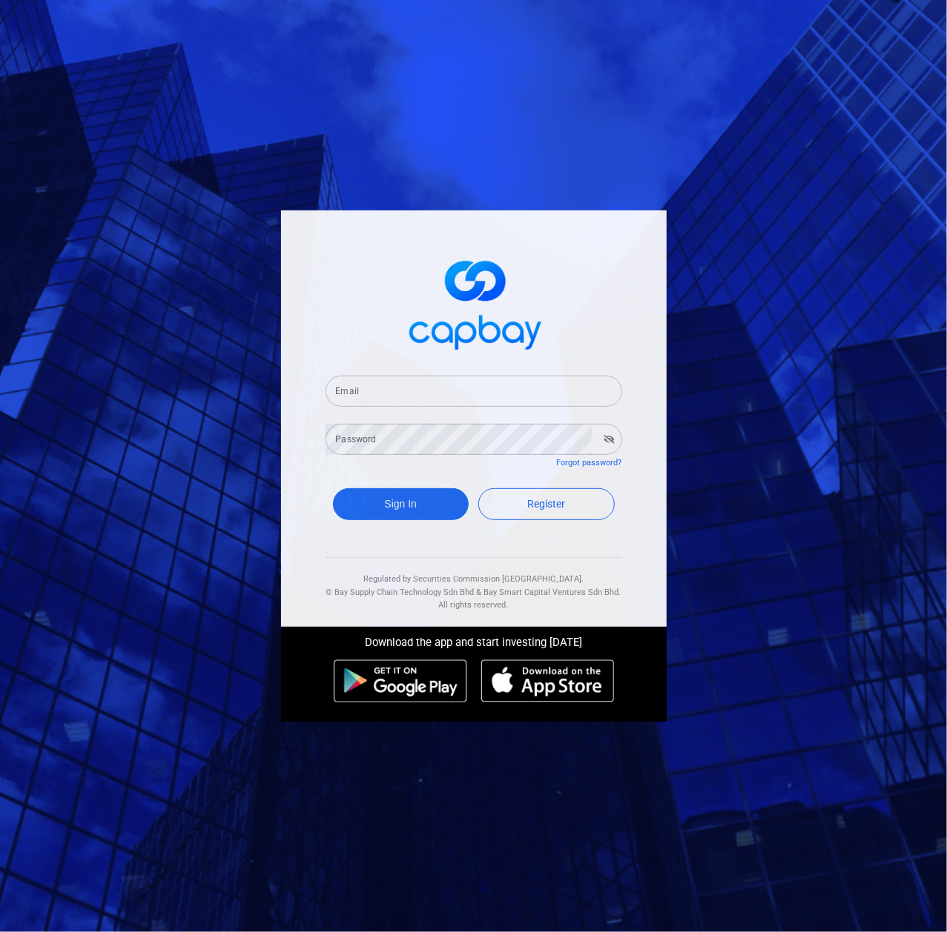
click at [422, 406] on input "Email" at bounding box center [473, 391] width 296 height 31
paste input "[EMAIL_ADDRESS][DOMAIN_NAME]"
type input "[EMAIL_ADDRESS][DOMAIN_NAME]"
click at [421, 523] on div "Sign In Register" at bounding box center [473, 508] width 296 height 54
click at [428, 517] on button "Sign In" at bounding box center [401, 504] width 136 height 32
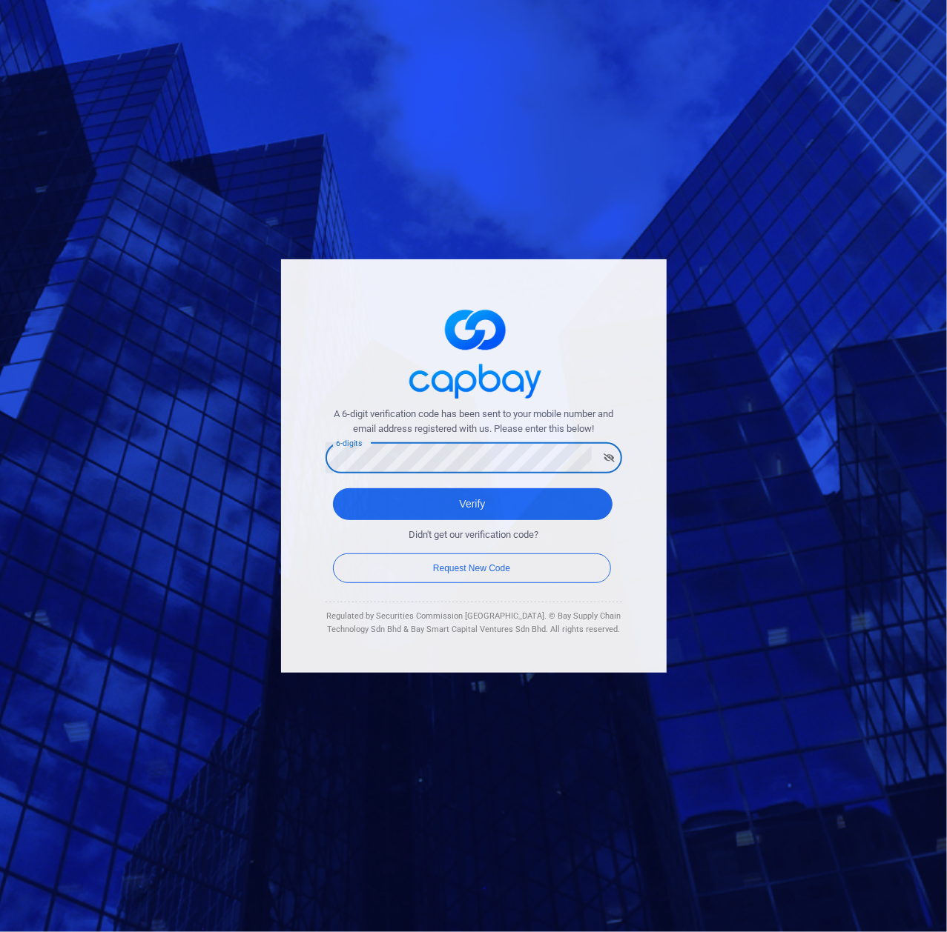
click at [333, 488] on button "Verify" at bounding box center [472, 504] width 279 height 32
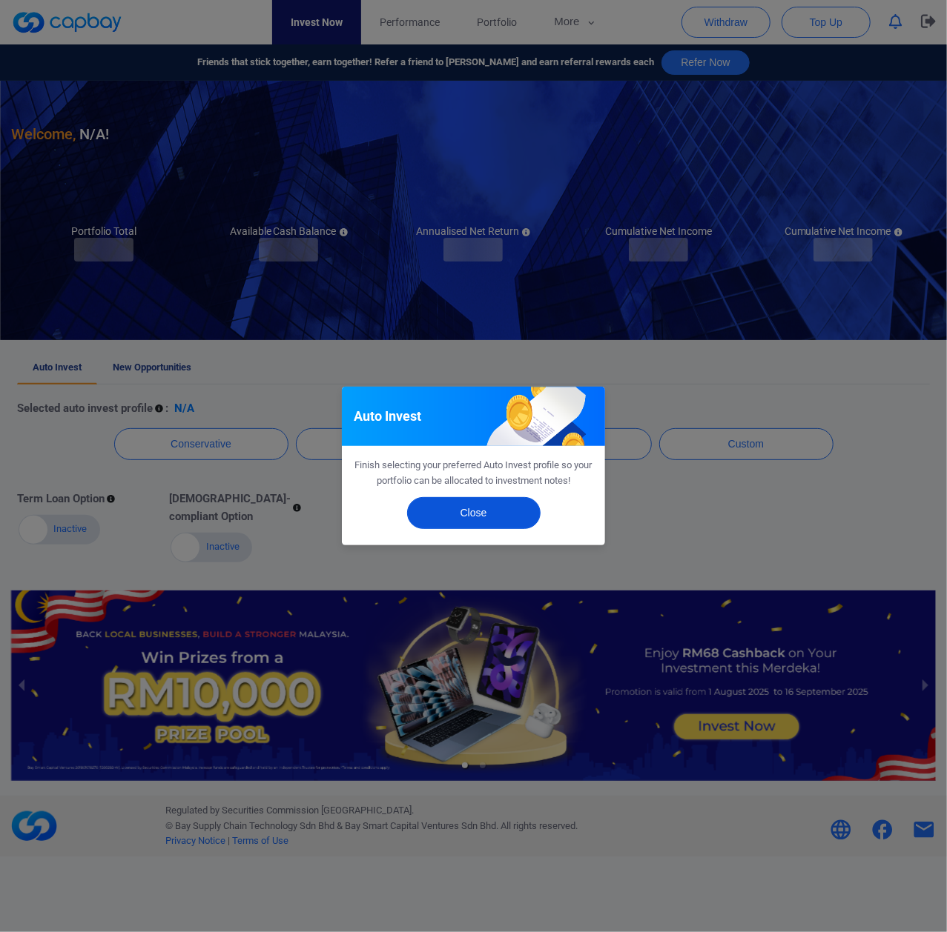
click at [460, 522] on button "Close" at bounding box center [473, 513] width 133 height 32
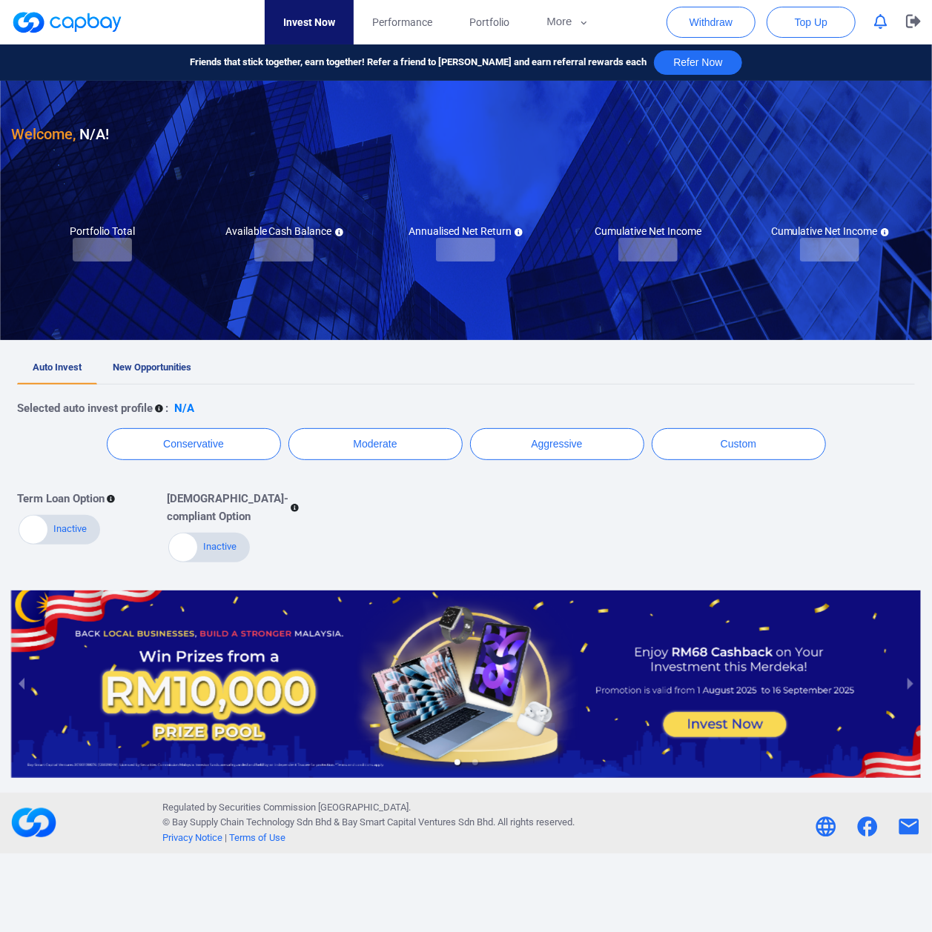
checkbox input "true"
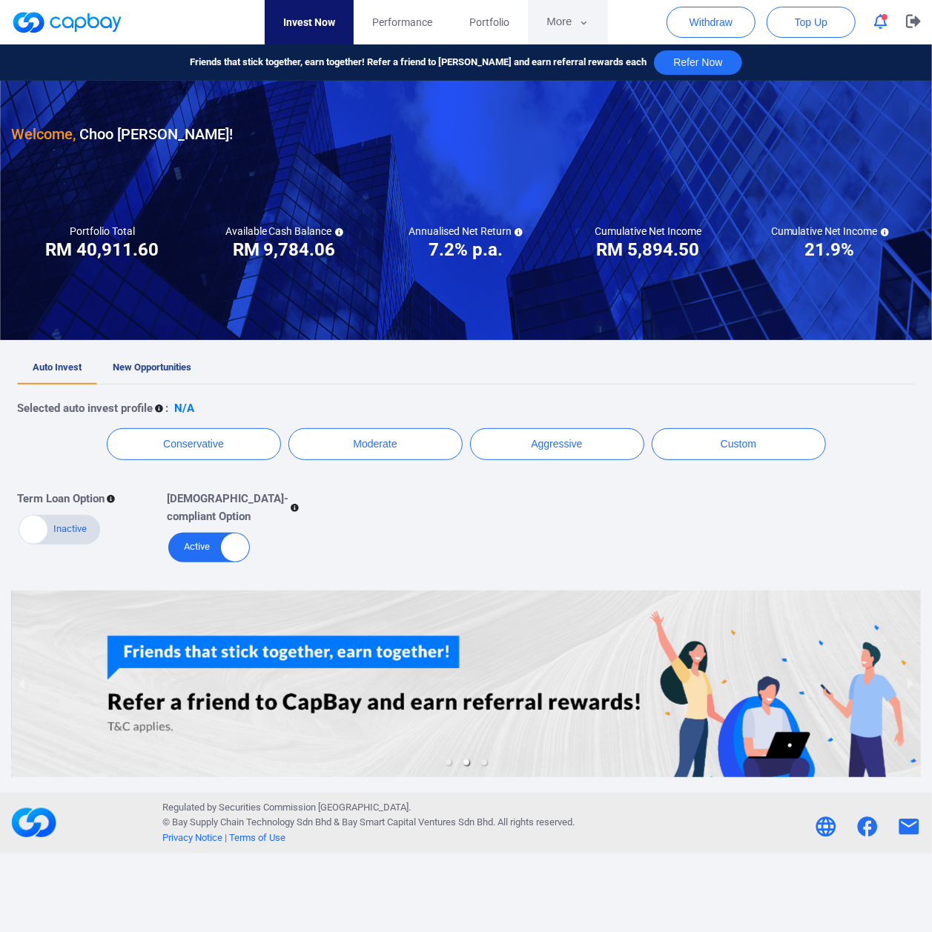
click at [555, 18] on button "More" at bounding box center [567, 22] width 79 height 44
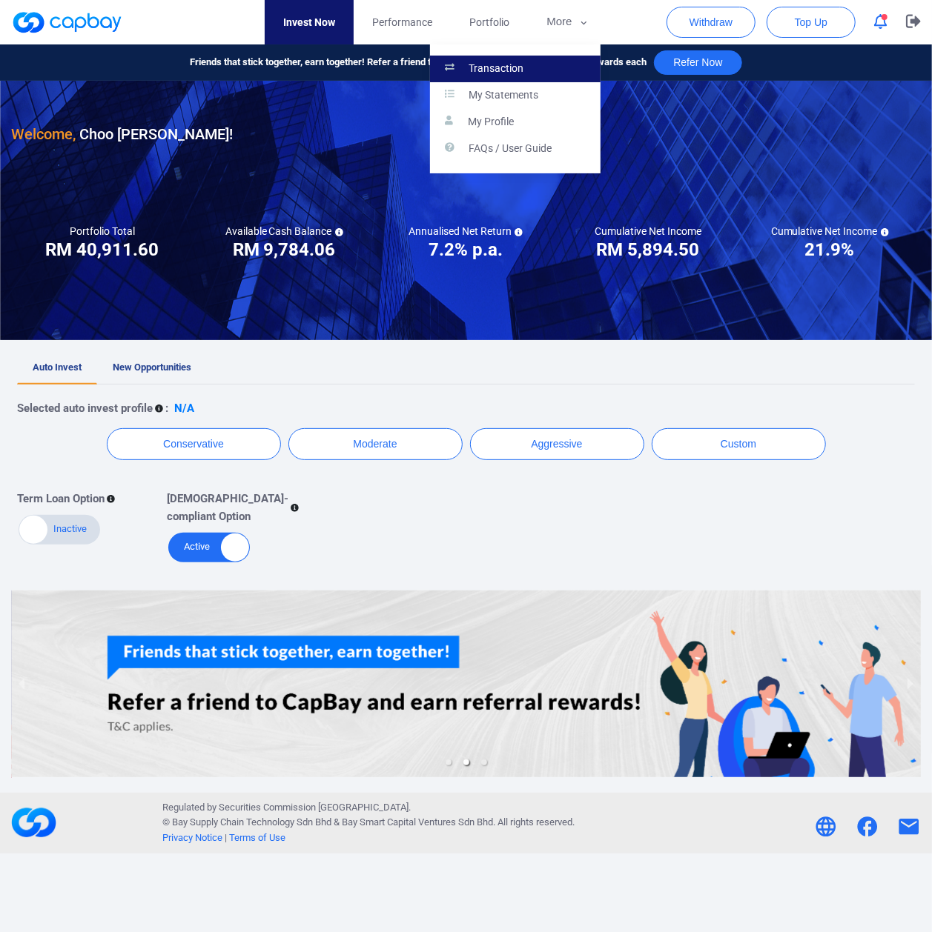
click at [540, 64] on link "Transaction" at bounding box center [515, 69] width 170 height 27
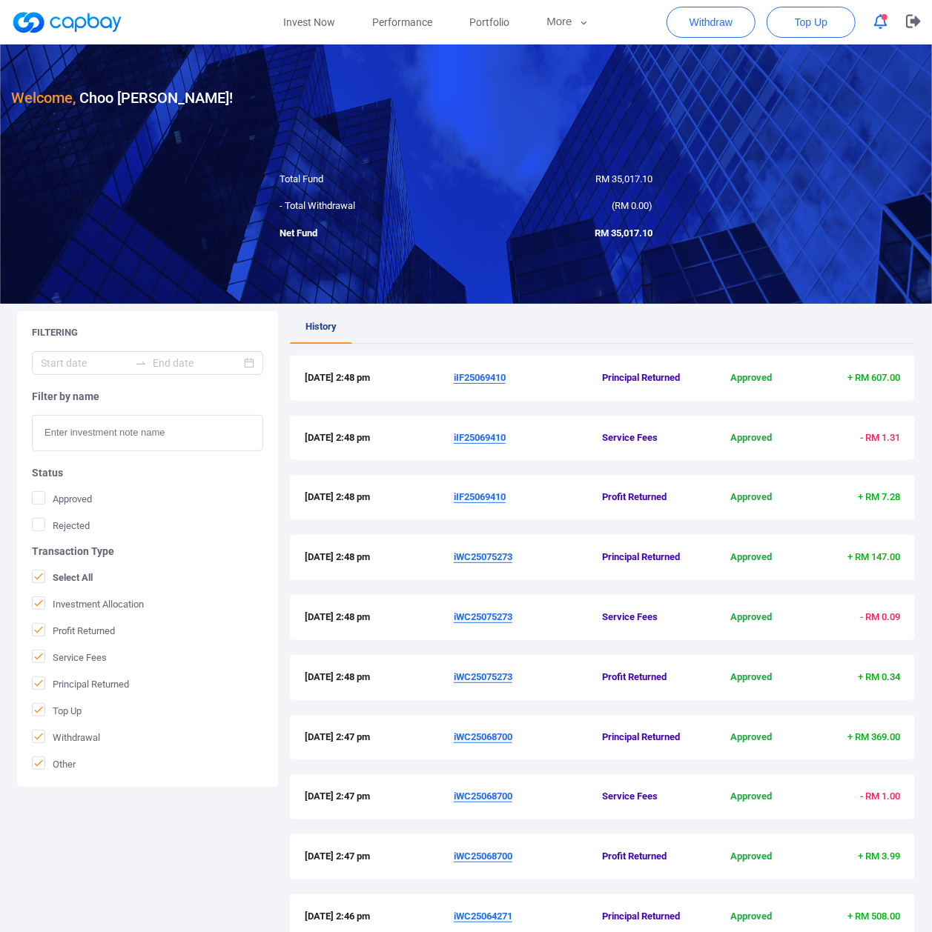
click at [107, 440] on input "text" at bounding box center [147, 433] width 231 height 36
click at [99, 356] on input at bounding box center [85, 363] width 88 height 16
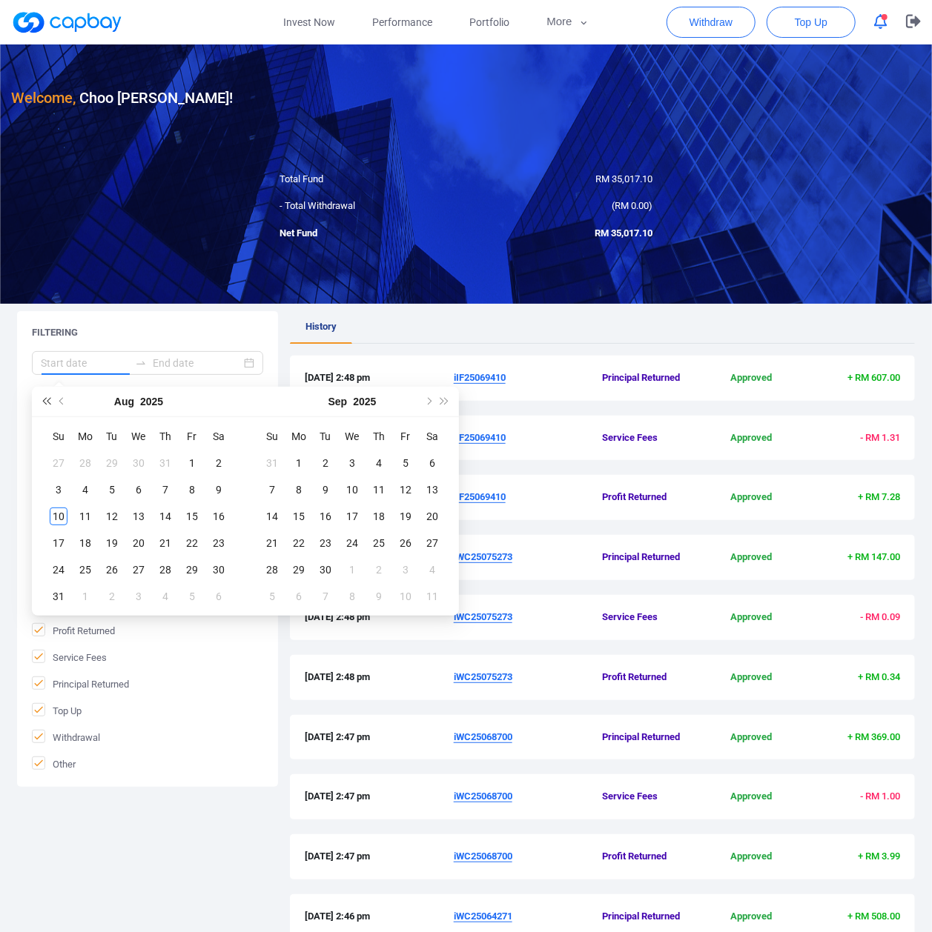
click at [46, 401] on span "Last year (Control + left)" at bounding box center [45, 401] width 7 height 7
click at [428, 408] on button "Next month (PageDown)" at bounding box center [428, 402] width 16 height 30
type input "[DATE]"
click at [326, 544] on div "22" at bounding box center [325, 543] width 18 height 18
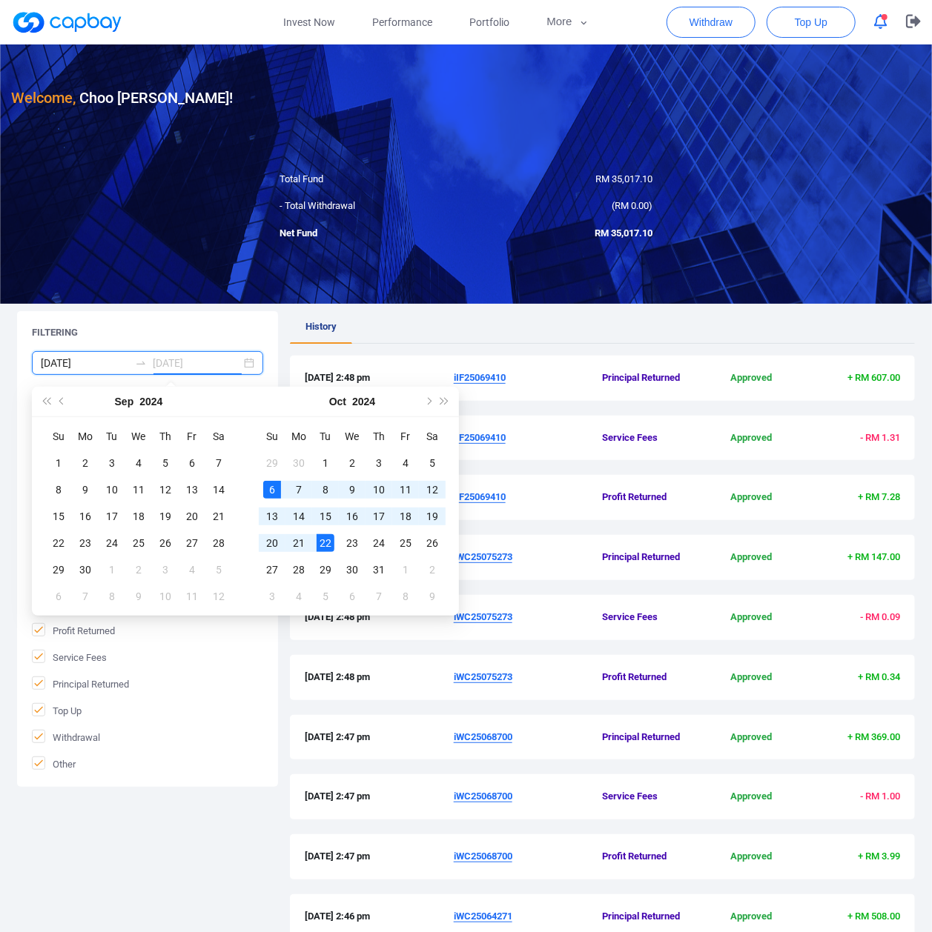
type input "[DATE]"
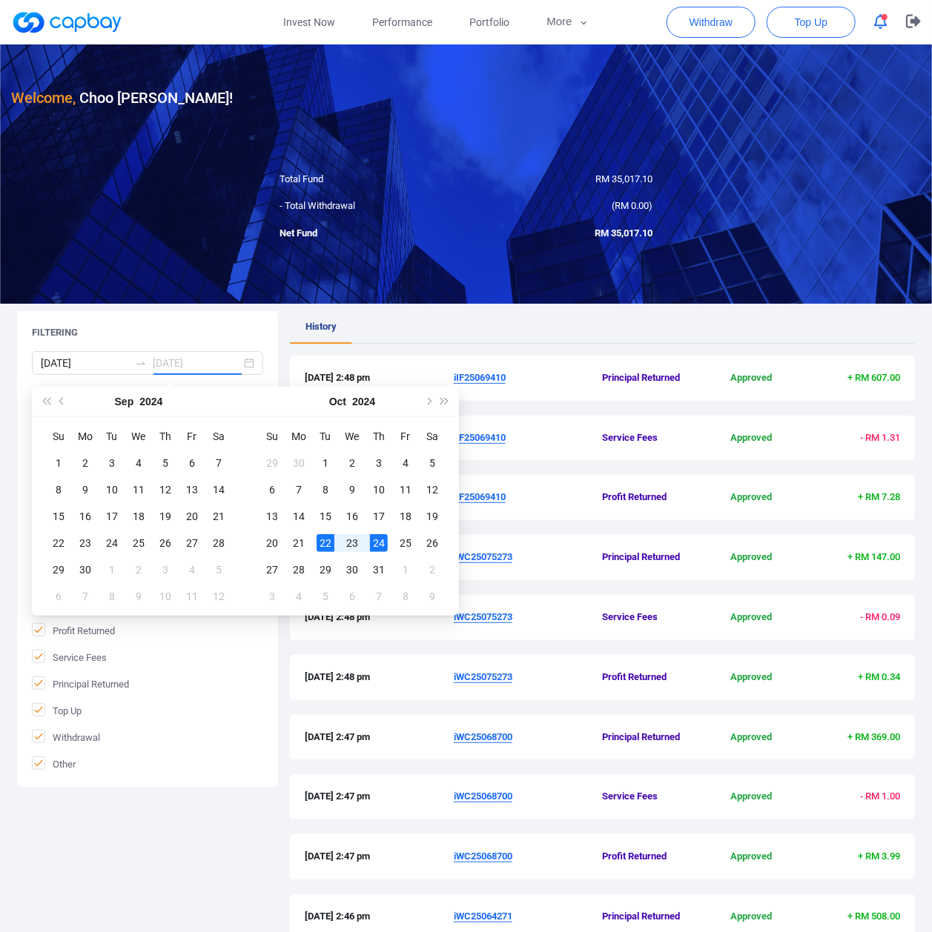
click at [377, 546] on div "24" at bounding box center [379, 543] width 18 height 18
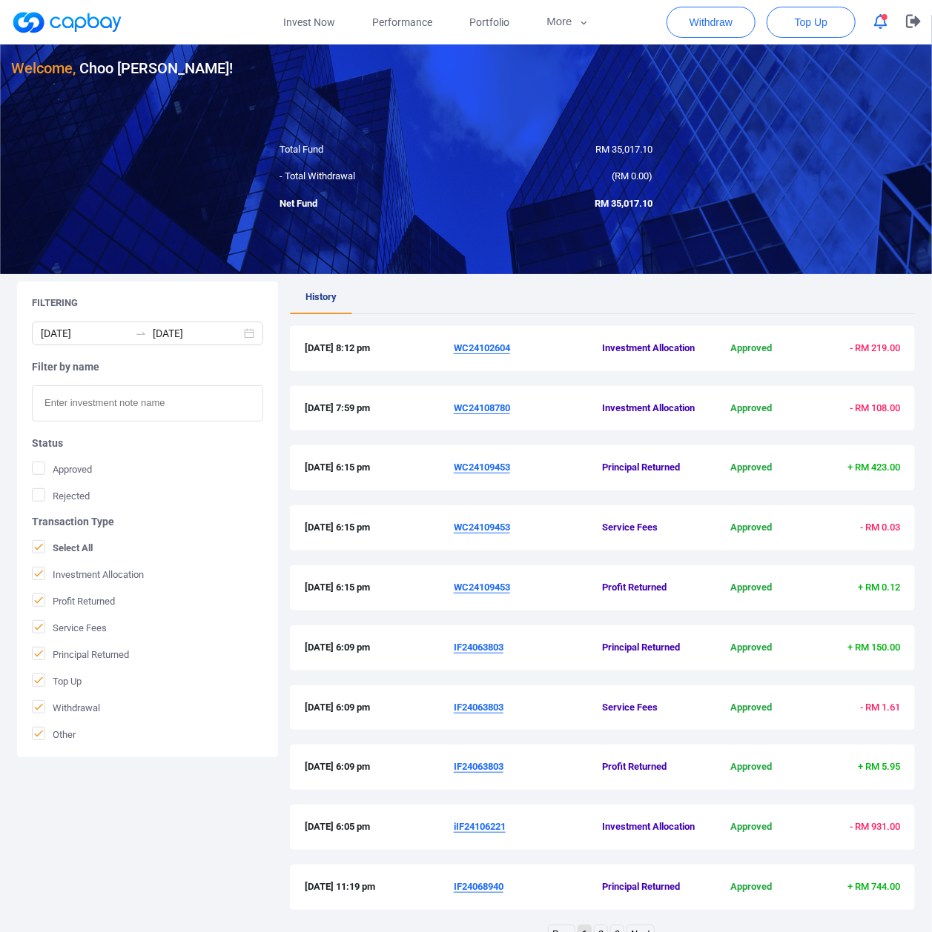
scroll to position [113, 0]
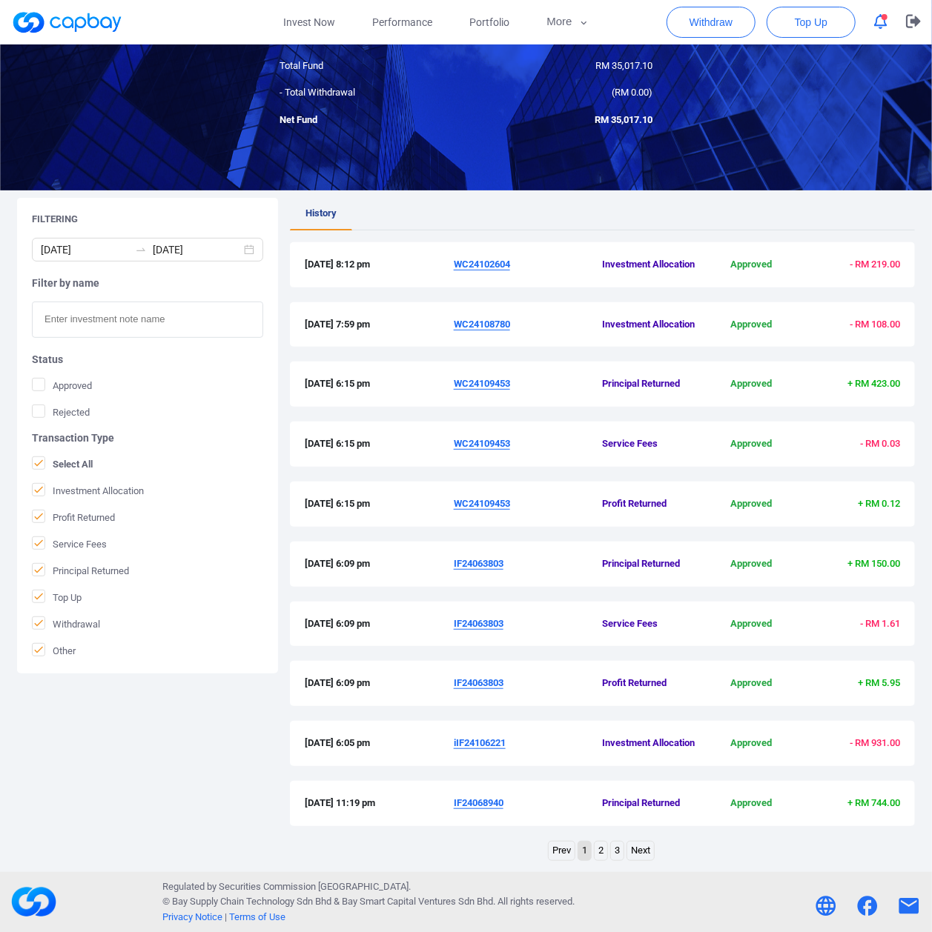
click at [605, 858] on link "2" at bounding box center [600, 851] width 13 height 19
copy div "IF24043637R"
drag, startPoint x: 531, startPoint y: 632, endPoint x: 452, endPoint y: 648, distance: 81.0
click at [452, 648] on div "[DATE] 7:57 pm IF24043637R Investment Allocation Approved - RM 238.08" at bounding box center [602, 632] width 625 height 60
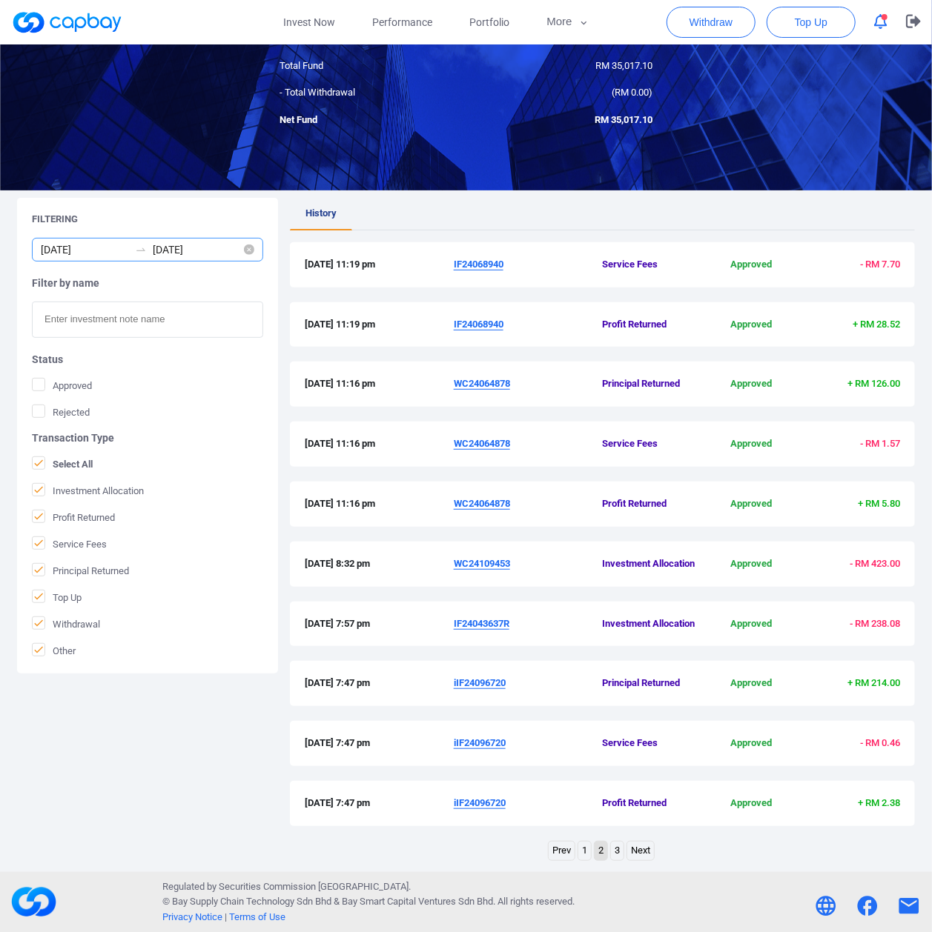
drag, startPoint x: 141, startPoint y: 253, endPoint x: 107, endPoint y: 252, distance: 34.1
click at [141, 253] on icon "swap-right" at bounding box center [141, 250] width 12 height 12
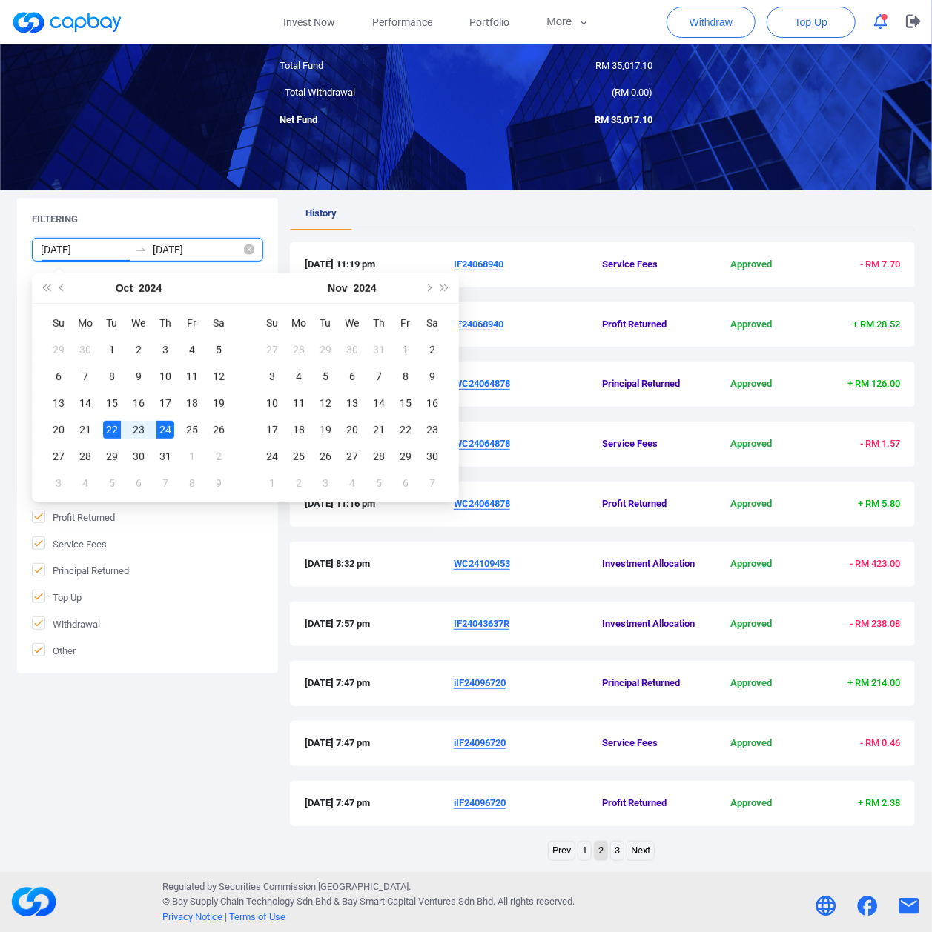
click at [107, 252] on input "[DATE]" at bounding box center [85, 250] width 88 height 16
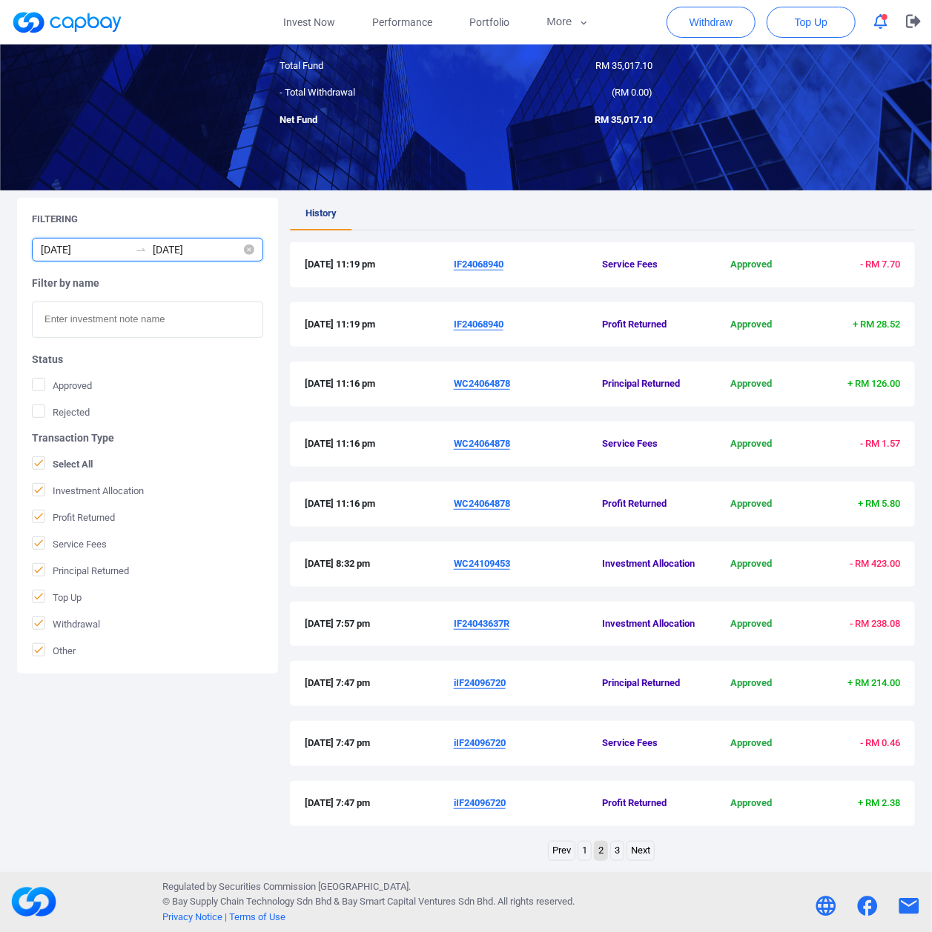
click at [83, 259] on div "[DATE] [DATE]" at bounding box center [147, 250] width 231 height 24
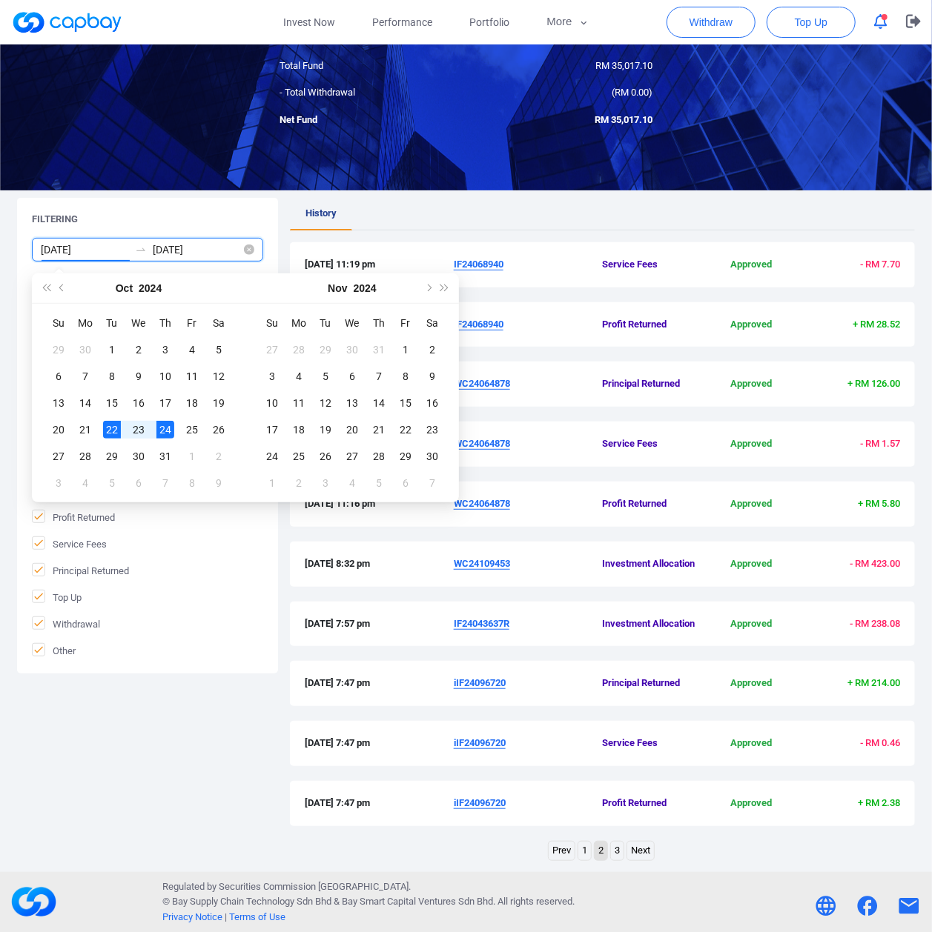
click at [93, 252] on input "[DATE]" at bounding box center [85, 250] width 88 height 16
drag, startPoint x: 108, startPoint y: 250, endPoint x: 46, endPoint y: 251, distance: 62.3
click at [46, 251] on input "[DATE]" at bounding box center [85, 250] width 88 height 16
type input "2"
type input "[DATE]"
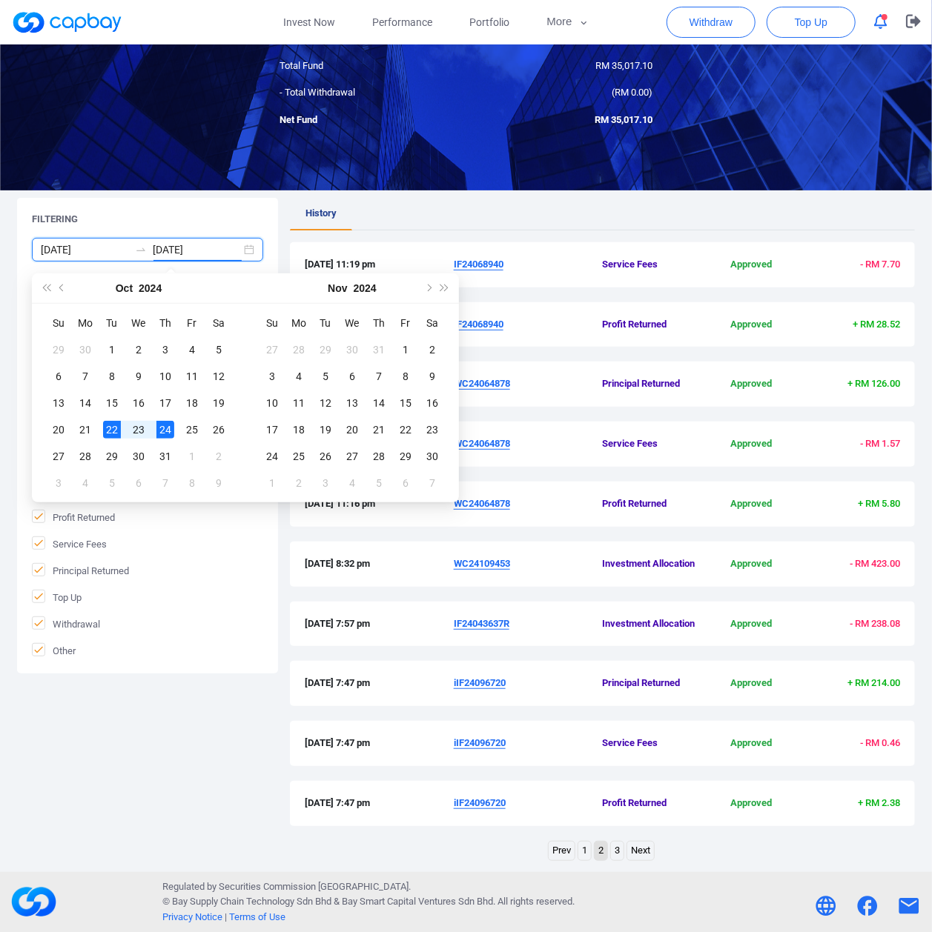
drag, startPoint x: 209, startPoint y: 249, endPoint x: 15, endPoint y: 243, distance: 194.3
click at [21, 246] on div "Filtering [DATE] [DATE] Filter by name Status Approved Rejected Transaction Typ…" at bounding box center [147, 436] width 261 height 476
type input "[DATE]"
drag, startPoint x: 170, startPoint y: 562, endPoint x: 173, endPoint y: 554, distance: 8.3
click at [173, 557] on form "[DATE] [DATE] Filter by name Status Approved Rejected Transaction Type Select A…" at bounding box center [147, 448] width 231 height 420
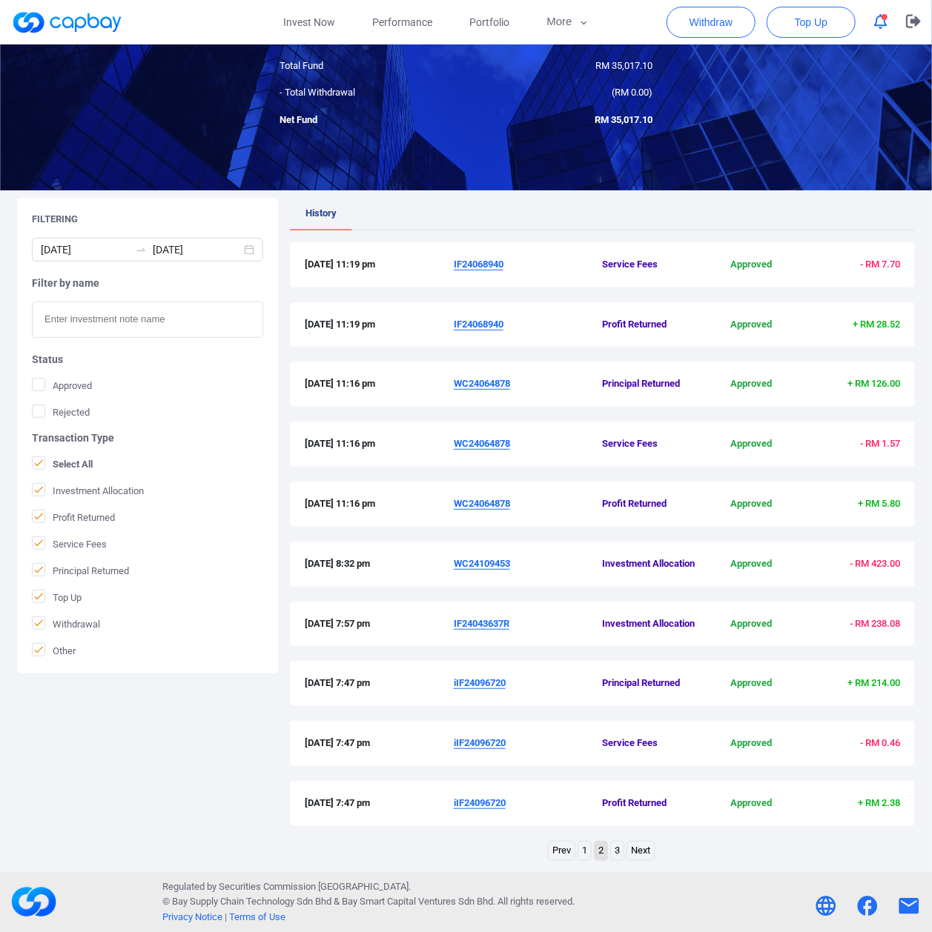
click at [126, 337] on input "text" at bounding box center [147, 320] width 231 height 36
paste input "IF24043637R"
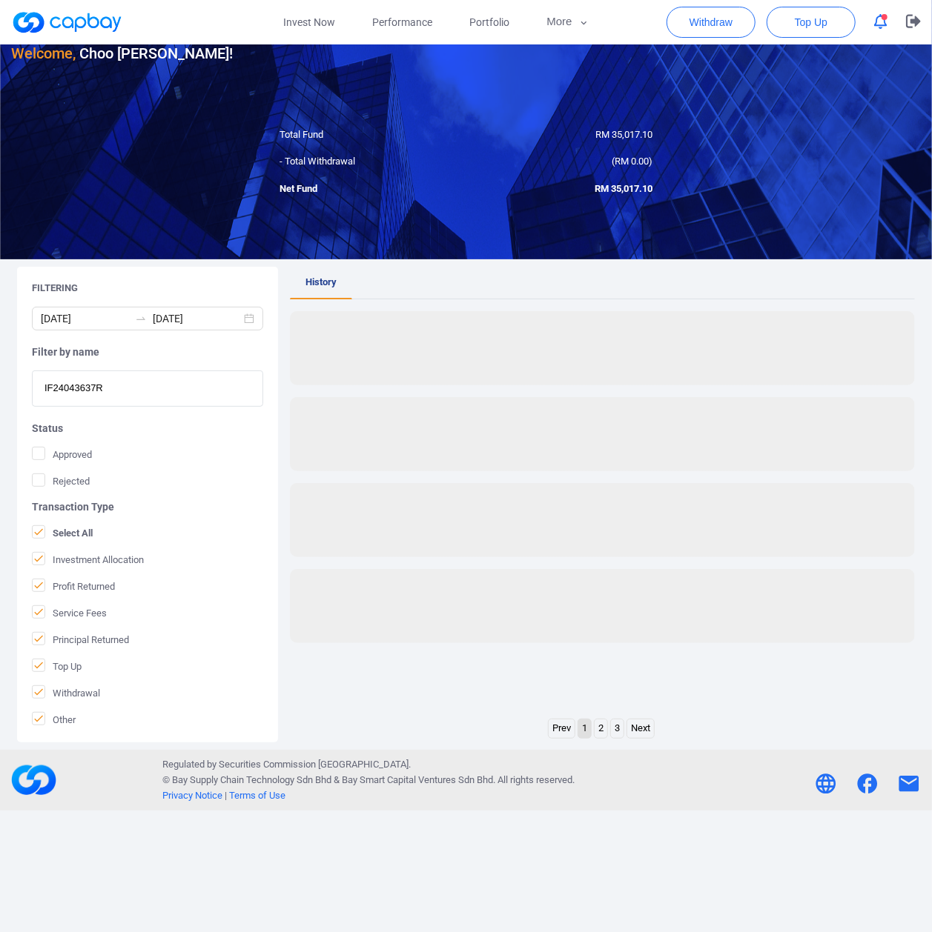
scroll to position [44, 0]
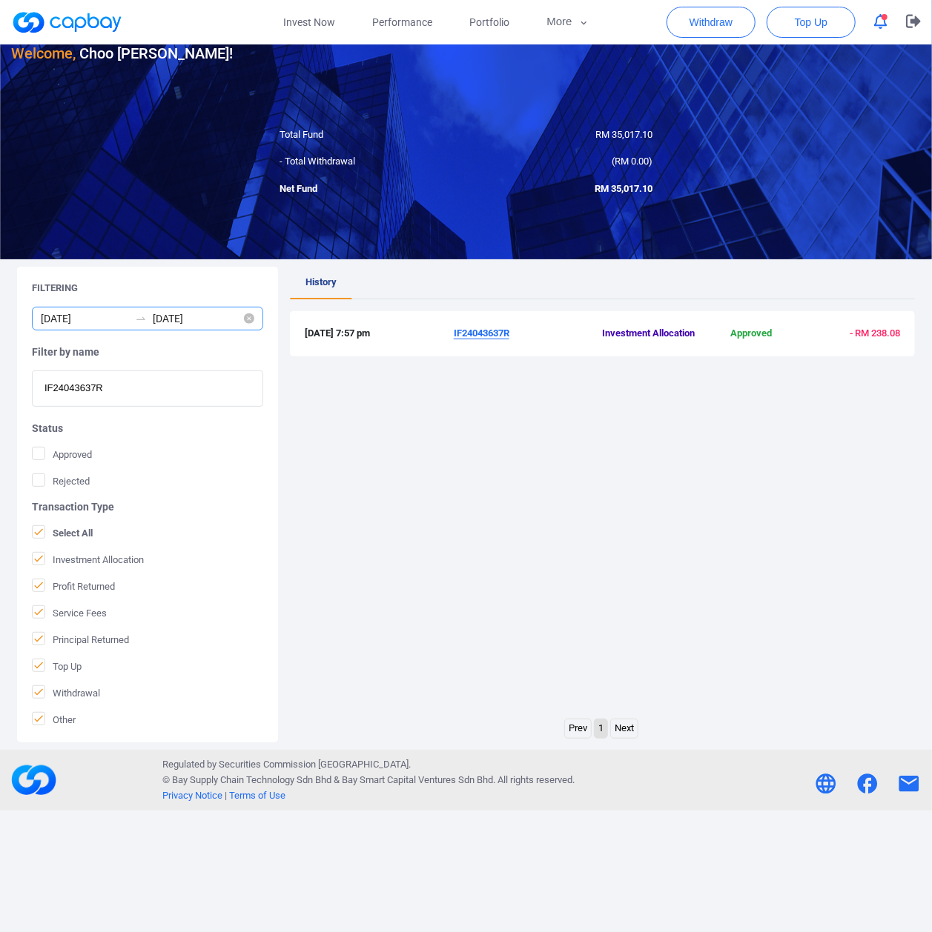
type input "IF24043637R"
click at [87, 316] on input "[DATE]" at bounding box center [85, 319] width 88 height 16
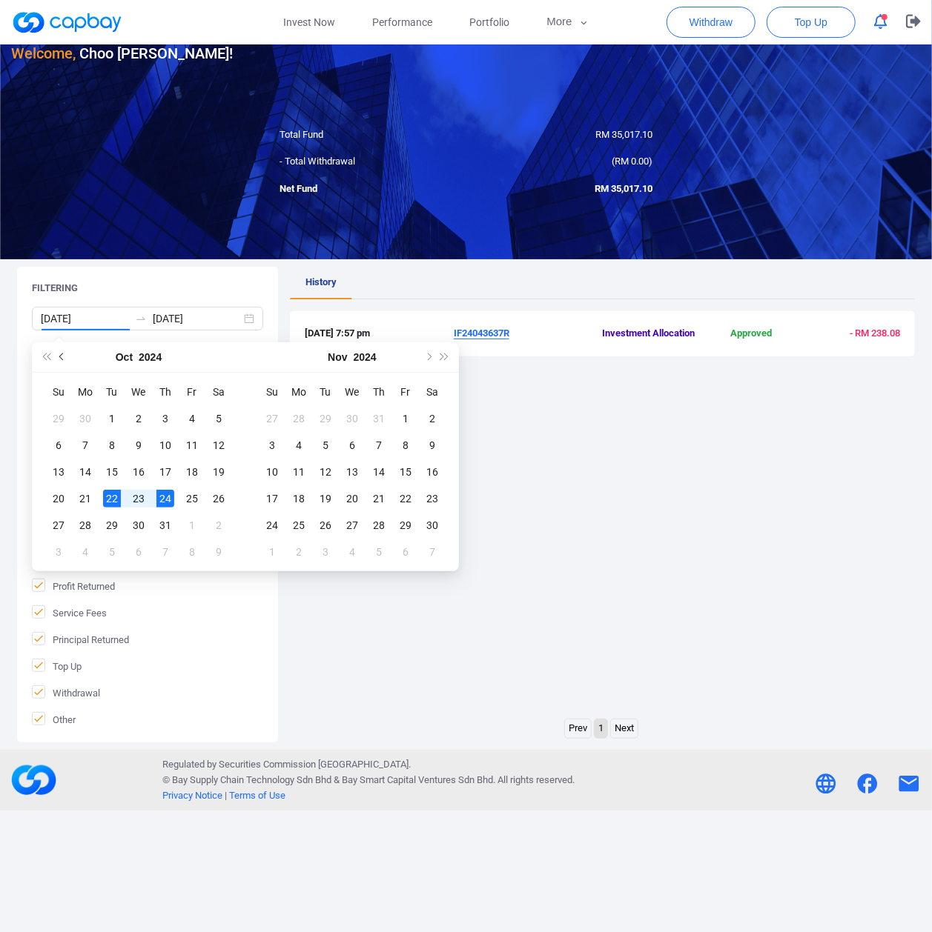
click at [62, 359] on span "Previous month (PageUp)" at bounding box center [62, 357] width 7 height 7
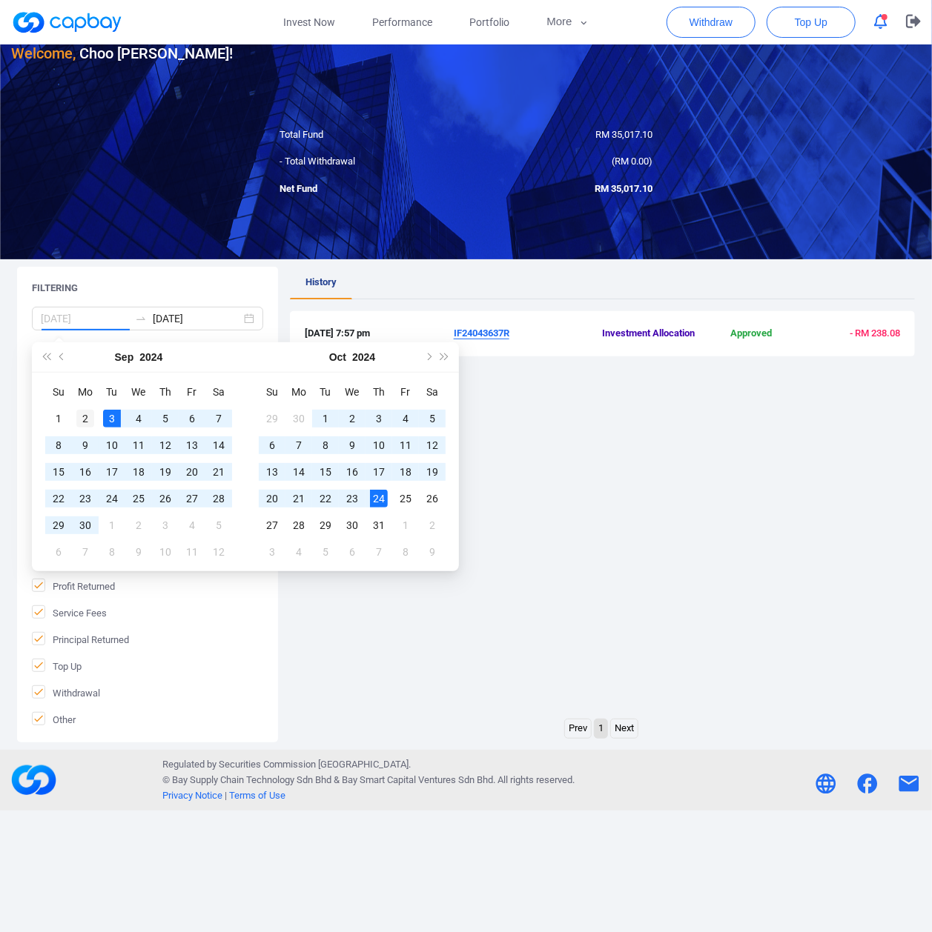
type input "[DATE]"
click at [86, 420] on div "2" at bounding box center [85, 419] width 18 height 18
type input "[DATE]"
click at [374, 526] on div "31" at bounding box center [379, 526] width 18 height 18
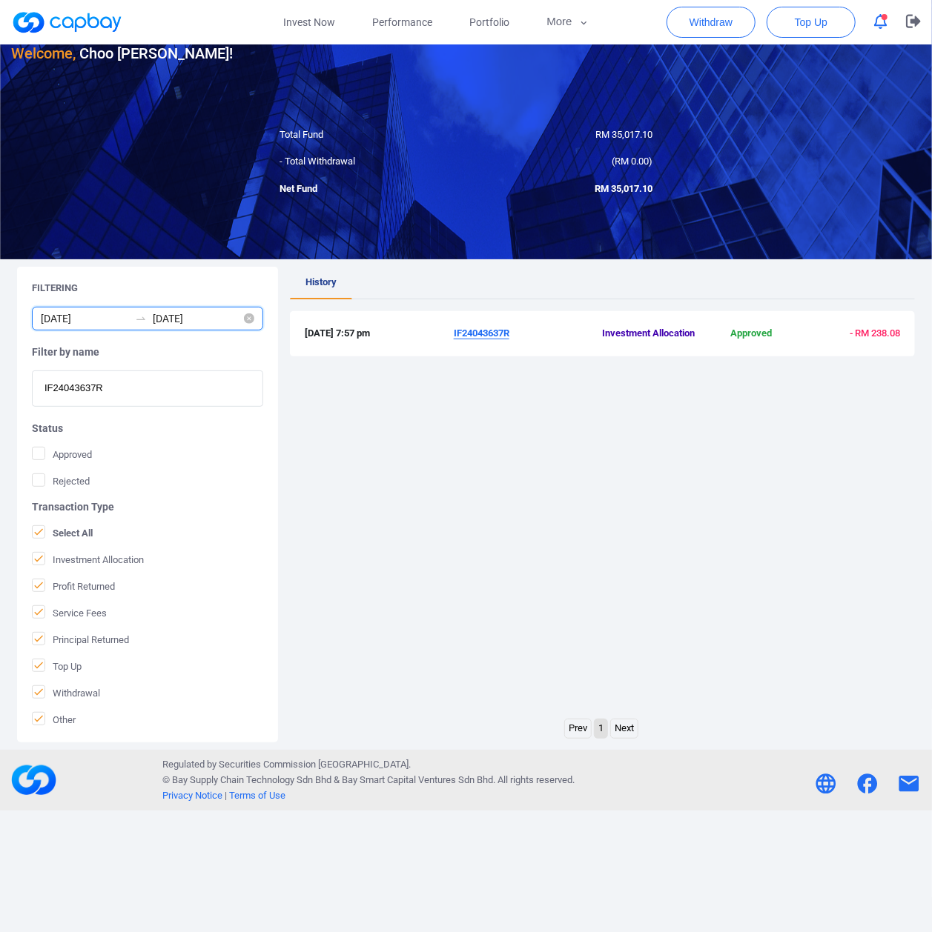
click at [111, 321] on input "[DATE]" at bounding box center [85, 319] width 88 height 16
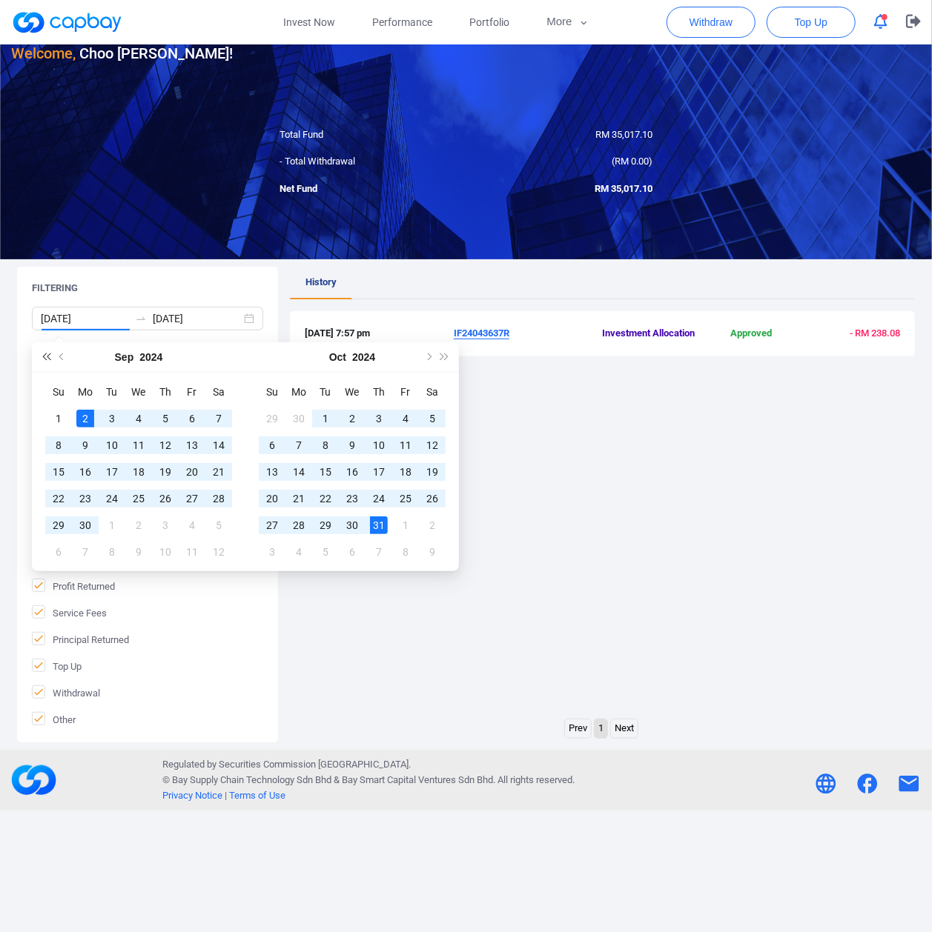
click at [46, 357] on span "Last year (Control + left)" at bounding box center [45, 357] width 7 height 7
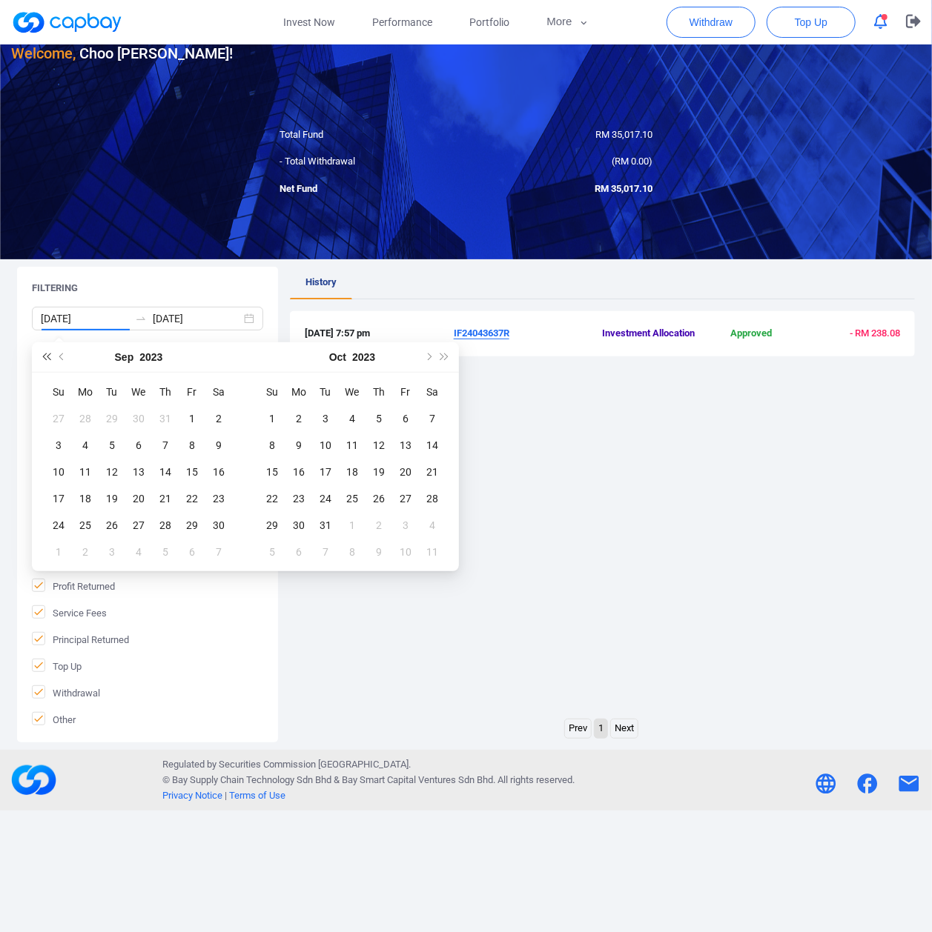
click at [46, 357] on span "Last year (Control + left)" at bounding box center [45, 357] width 7 height 7
click at [562, 12] on button "More" at bounding box center [567, 22] width 79 height 44
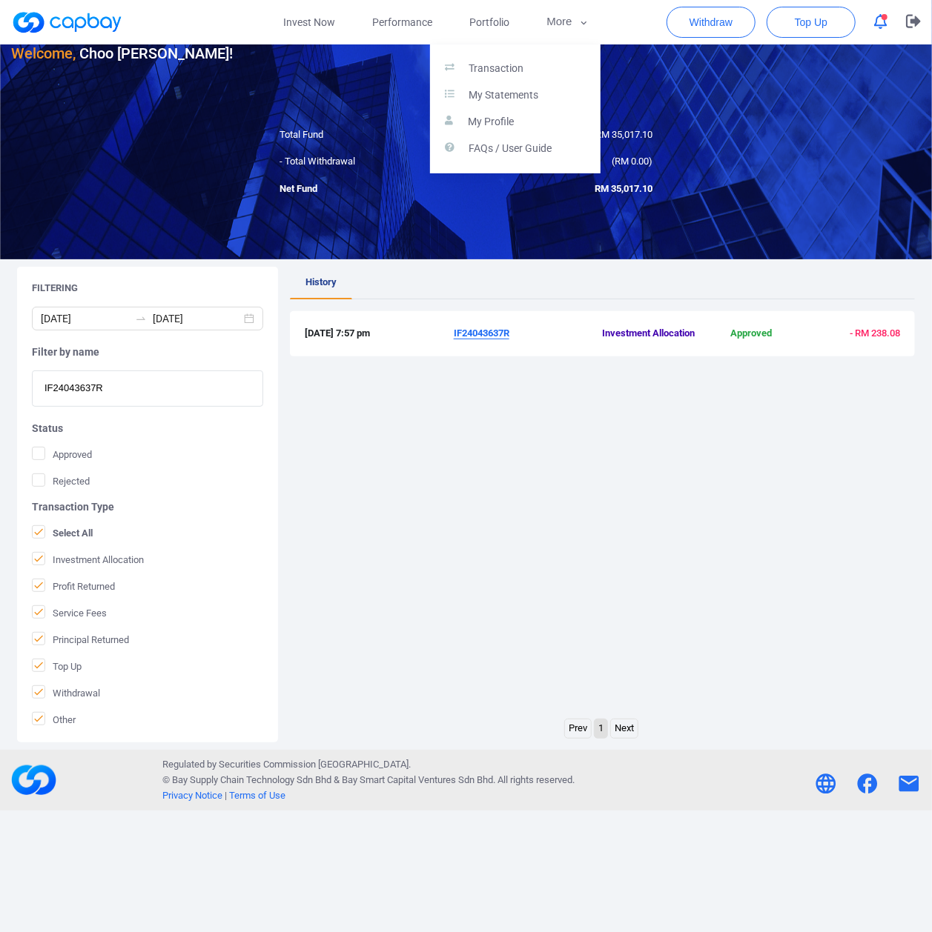
click at [528, 50] on div "Transaction My Statements My Profile FAQs / User Guide" at bounding box center [515, 108] width 170 height 129
click at [516, 62] on p "Transaction" at bounding box center [496, 68] width 55 height 13
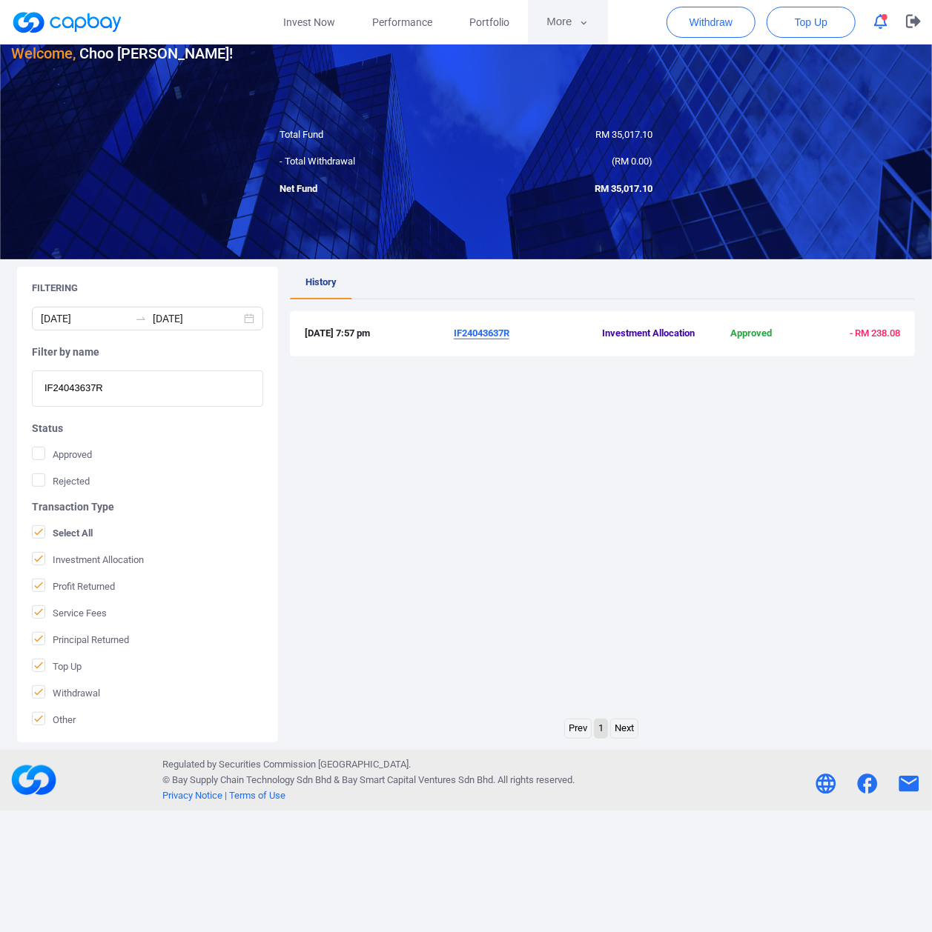
click at [572, 9] on button "More" at bounding box center [567, 22] width 79 height 44
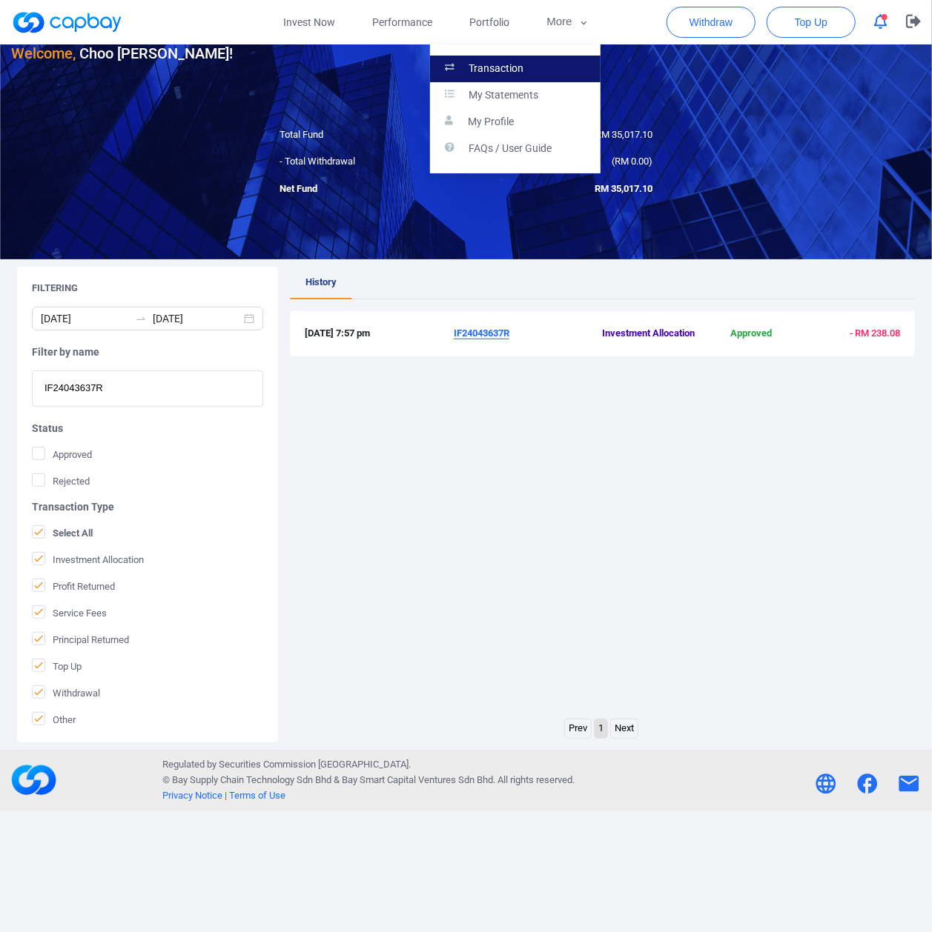
click at [528, 73] on link "Transaction" at bounding box center [515, 69] width 170 height 27
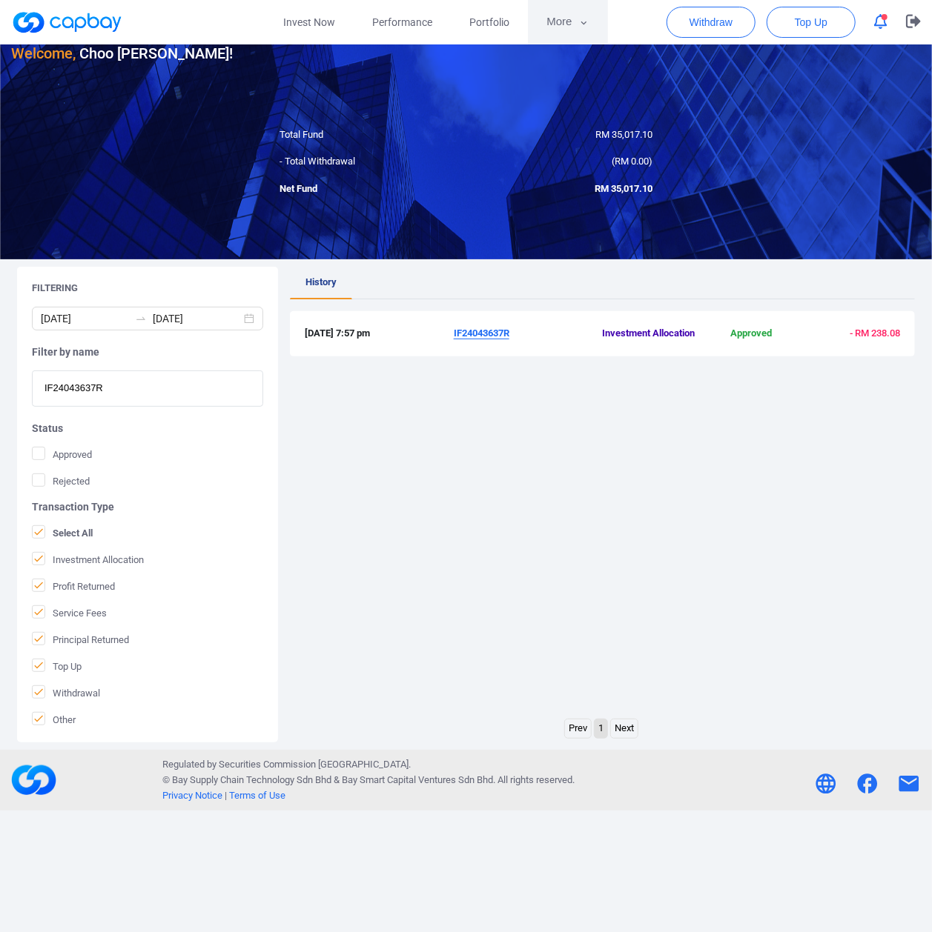
click at [583, 13] on button "More" at bounding box center [567, 22] width 79 height 44
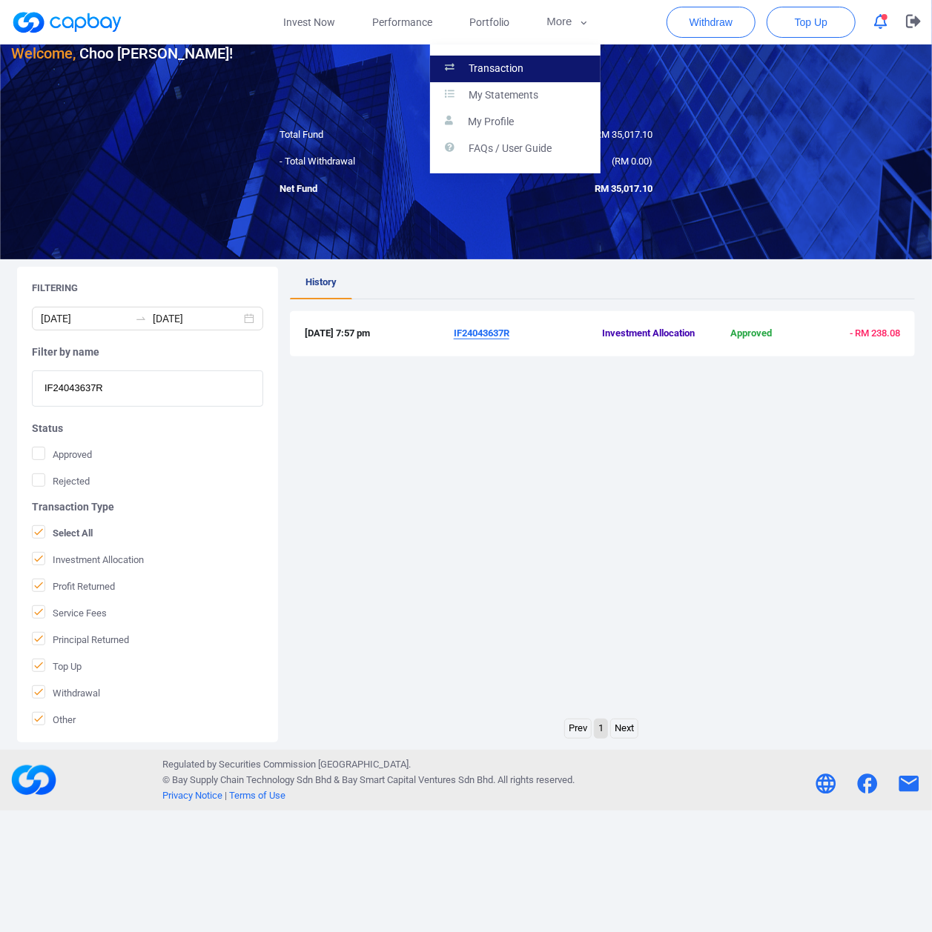
click at [504, 70] on p "Transaction" at bounding box center [496, 68] width 55 height 13
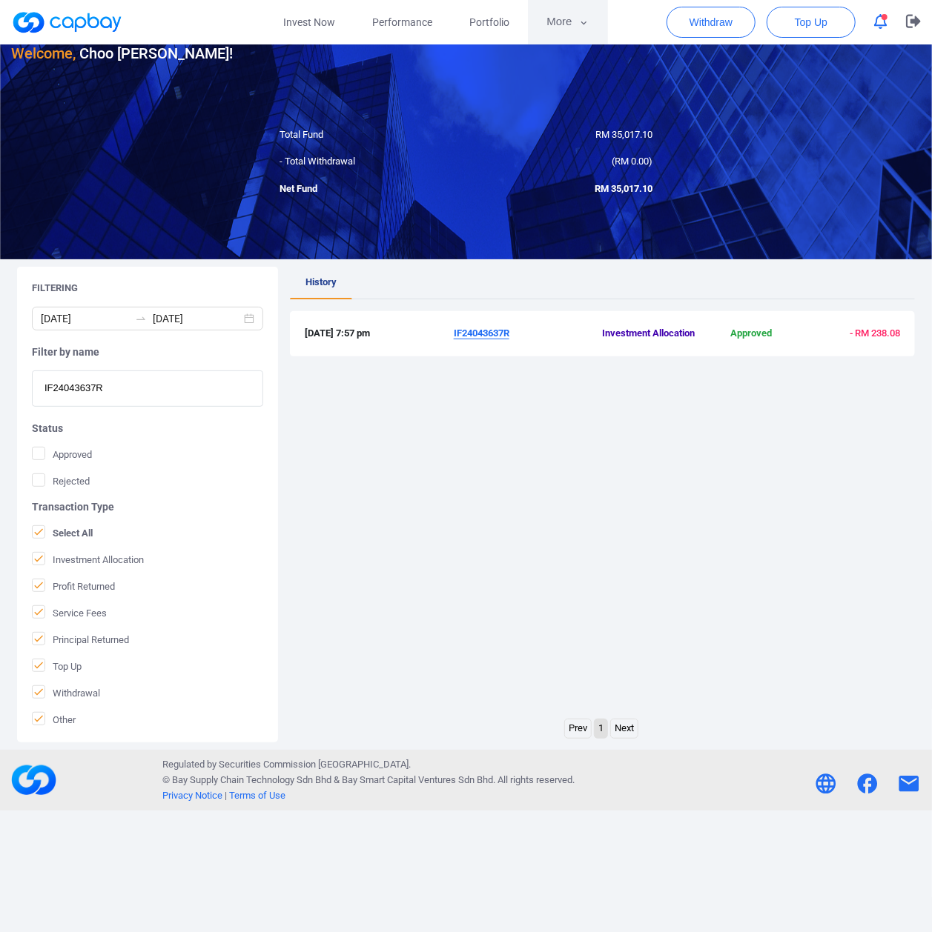
click at [571, 28] on button "More" at bounding box center [567, 22] width 79 height 44
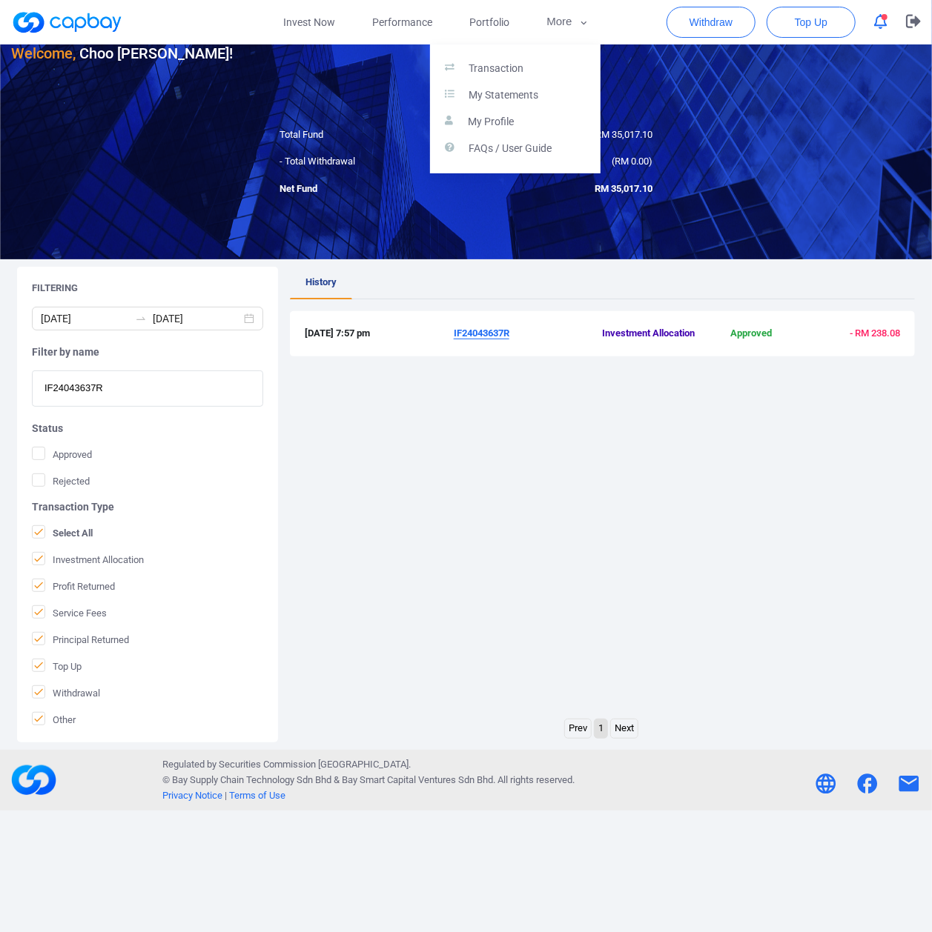
click at [384, 21] on button "button" at bounding box center [466, 466] width 932 height 932
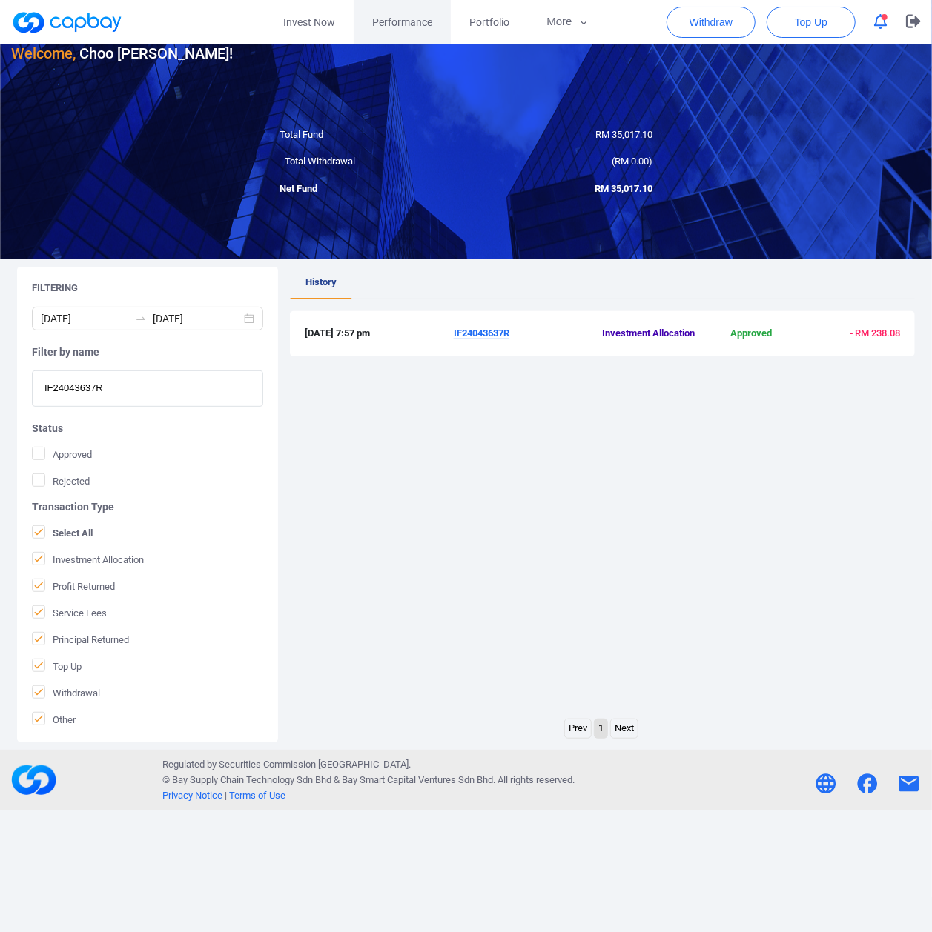
click at [393, 30] on span "Performance" at bounding box center [402, 22] width 60 height 16
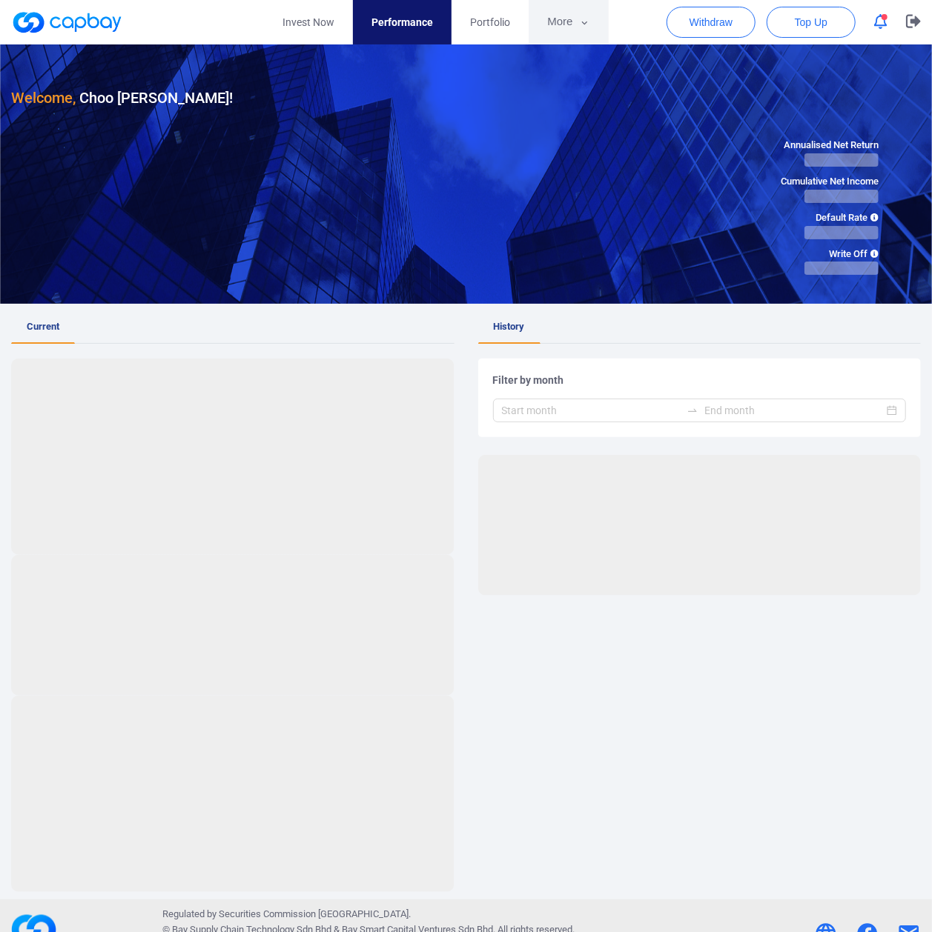
click at [574, 36] on button "More" at bounding box center [567, 22] width 79 height 44
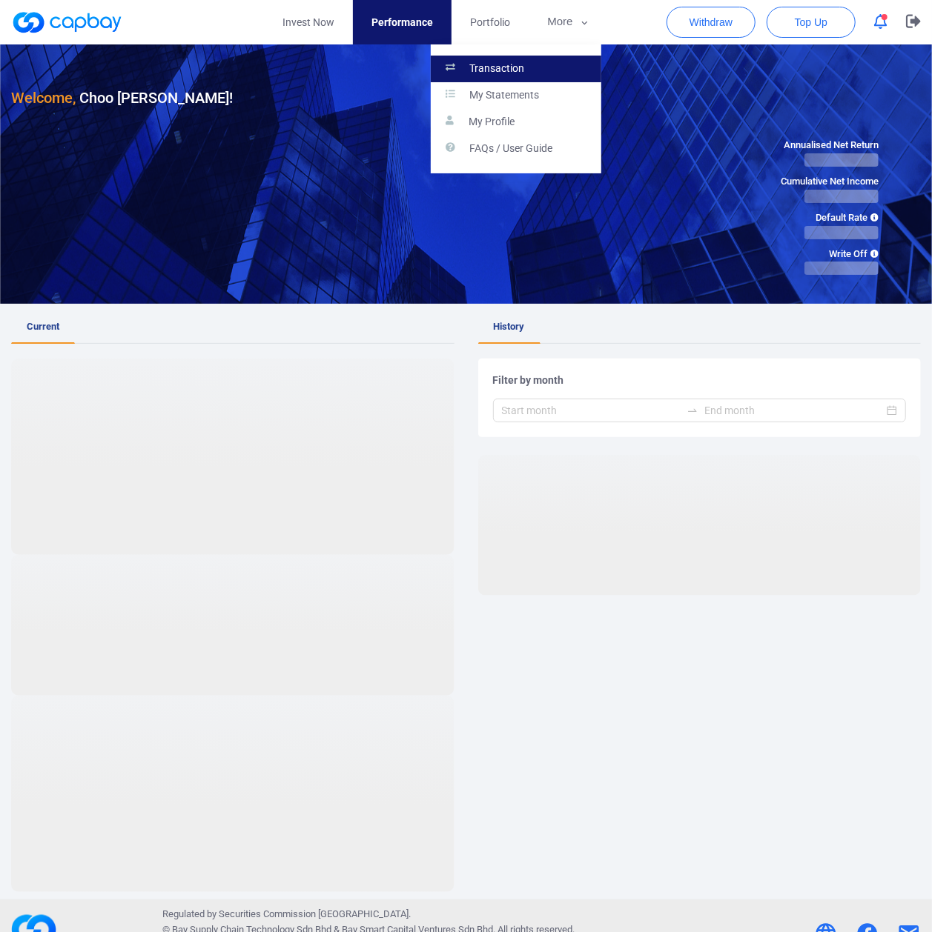
click at [522, 67] on p "Transaction" at bounding box center [497, 68] width 55 height 13
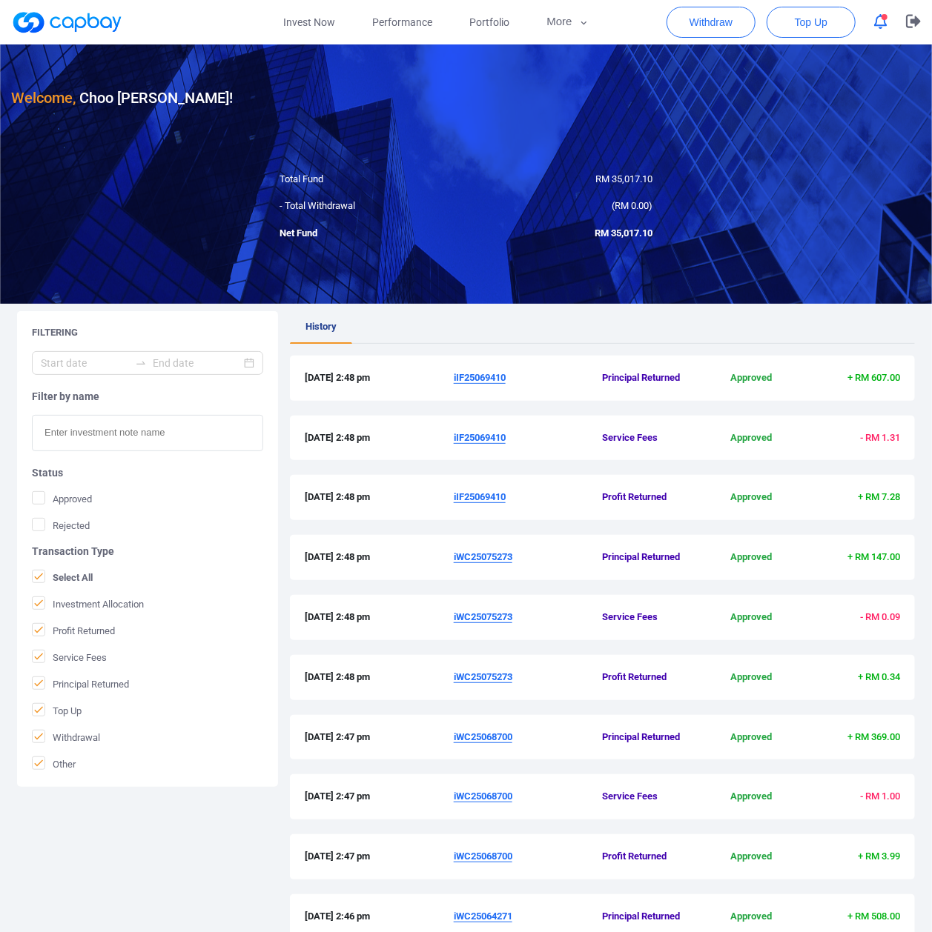
click at [173, 445] on input "text" at bounding box center [147, 433] width 231 height 36
paste input "IF24043637R"
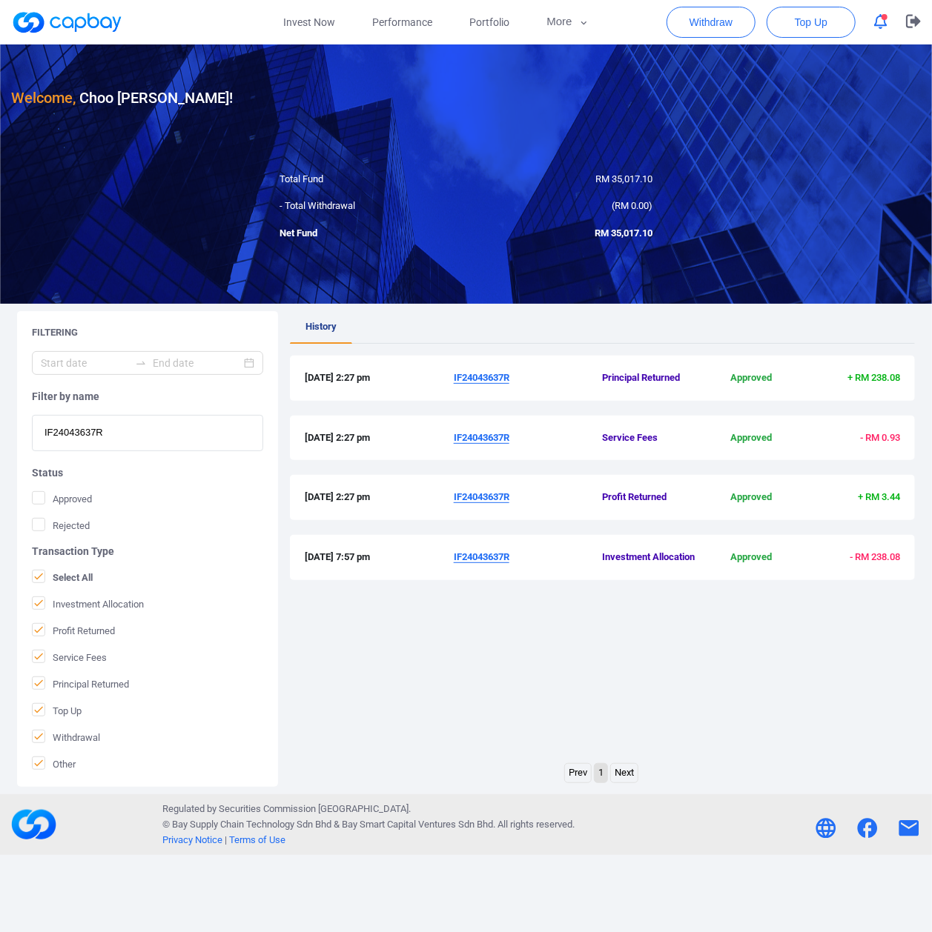
type input "IF24043637R"
drag, startPoint x: 644, startPoint y: 725, endPoint x: 638, endPoint y: 589, distance: 136.5
click at [644, 725] on div "History [DATE] 2:27 pm IF24043637R Principal Returned Approved + RM 238.08 [DAT…" at bounding box center [602, 537] width 625 height 452
click at [557, 24] on button "More" at bounding box center [567, 22] width 79 height 44
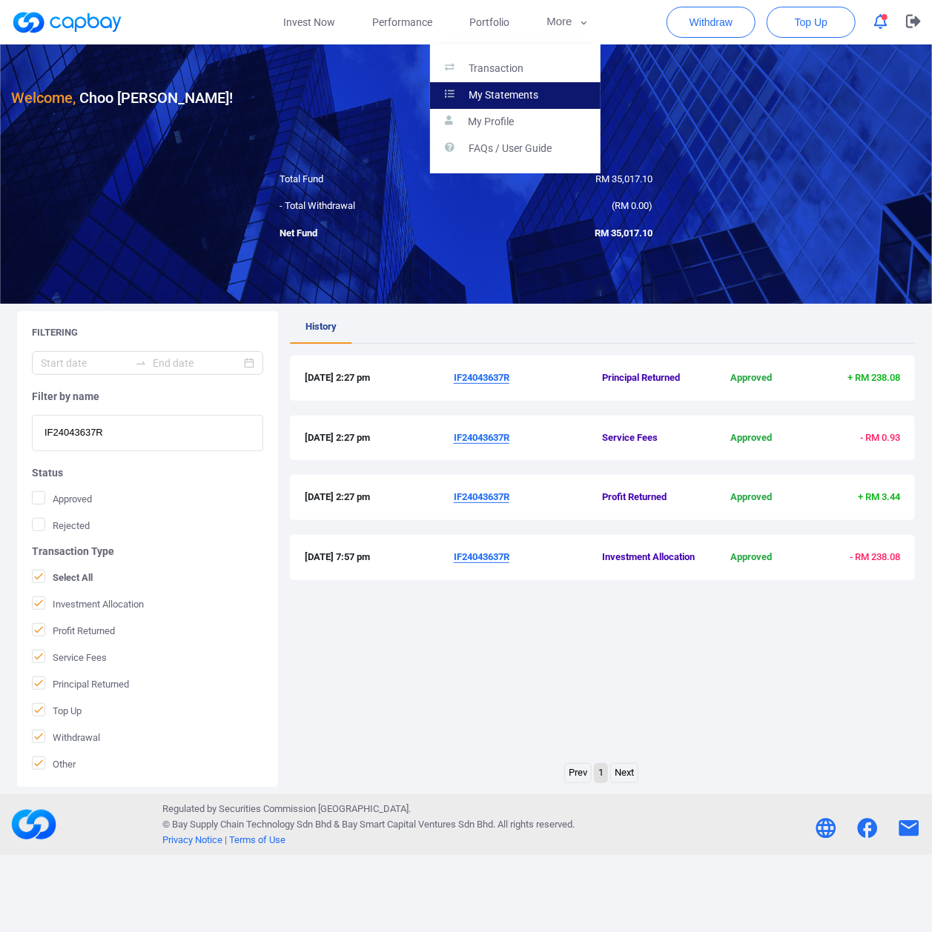
click at [487, 90] on p "My Statements" at bounding box center [504, 95] width 70 height 13
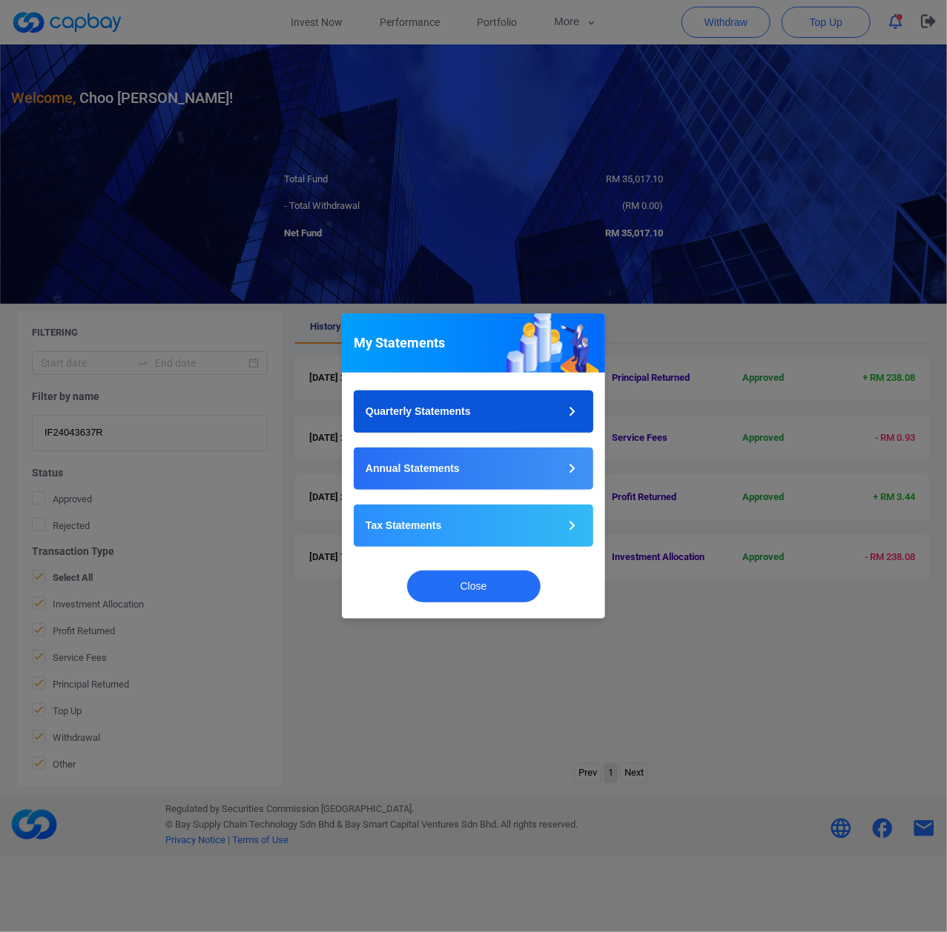
click at [511, 416] on button "Quarterly Statements" at bounding box center [473, 412] width 239 height 42
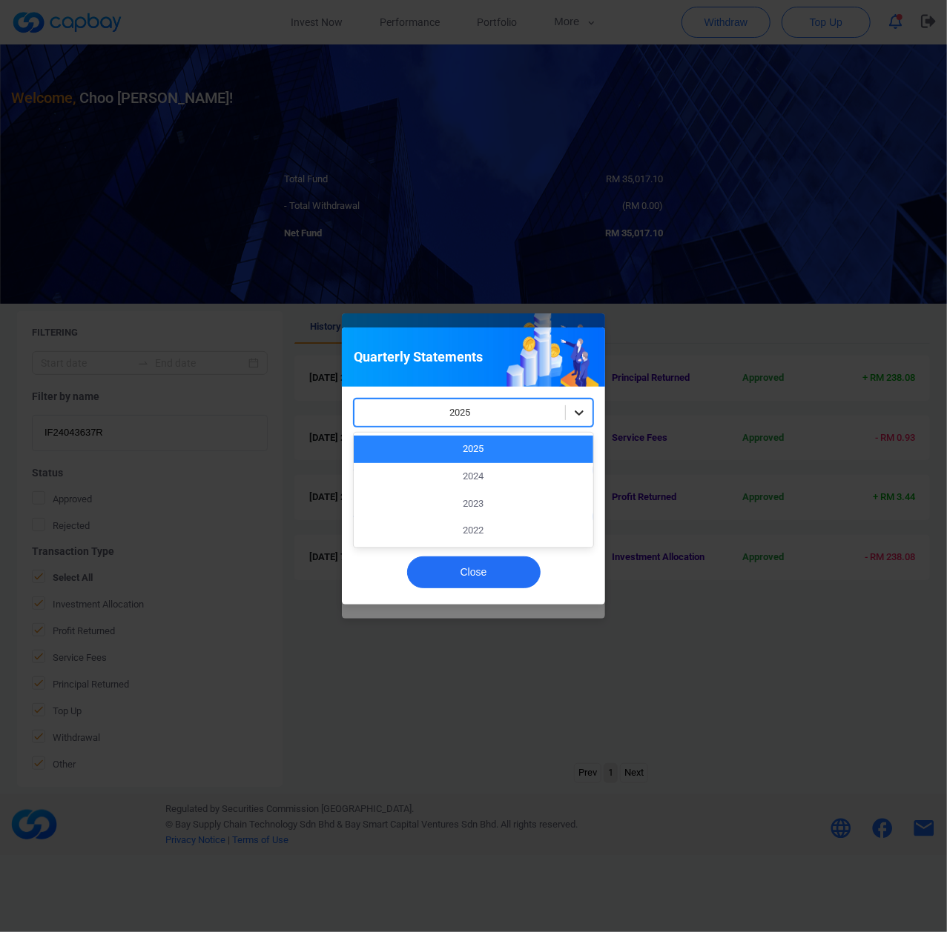
click at [582, 407] on icon at bounding box center [578, 412] width 15 height 15
click at [528, 471] on div "2024" at bounding box center [473, 476] width 239 height 27
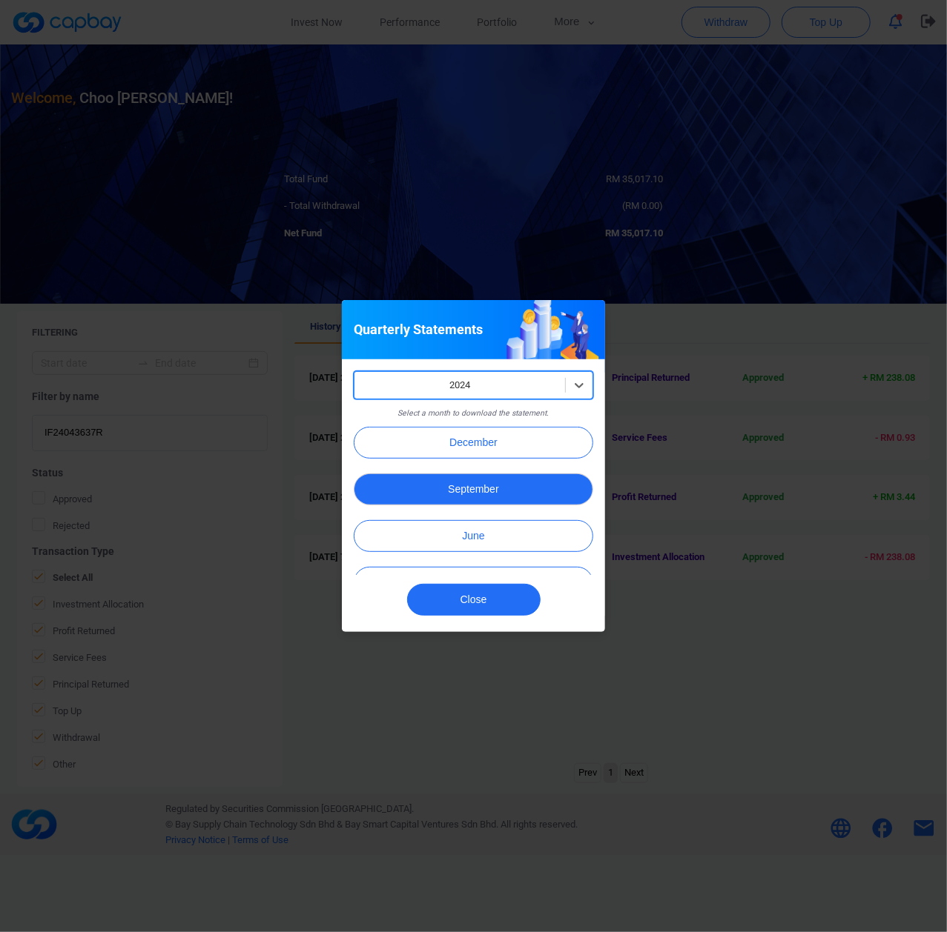
click at [519, 489] on button "September" at bounding box center [473, 490] width 239 height 32
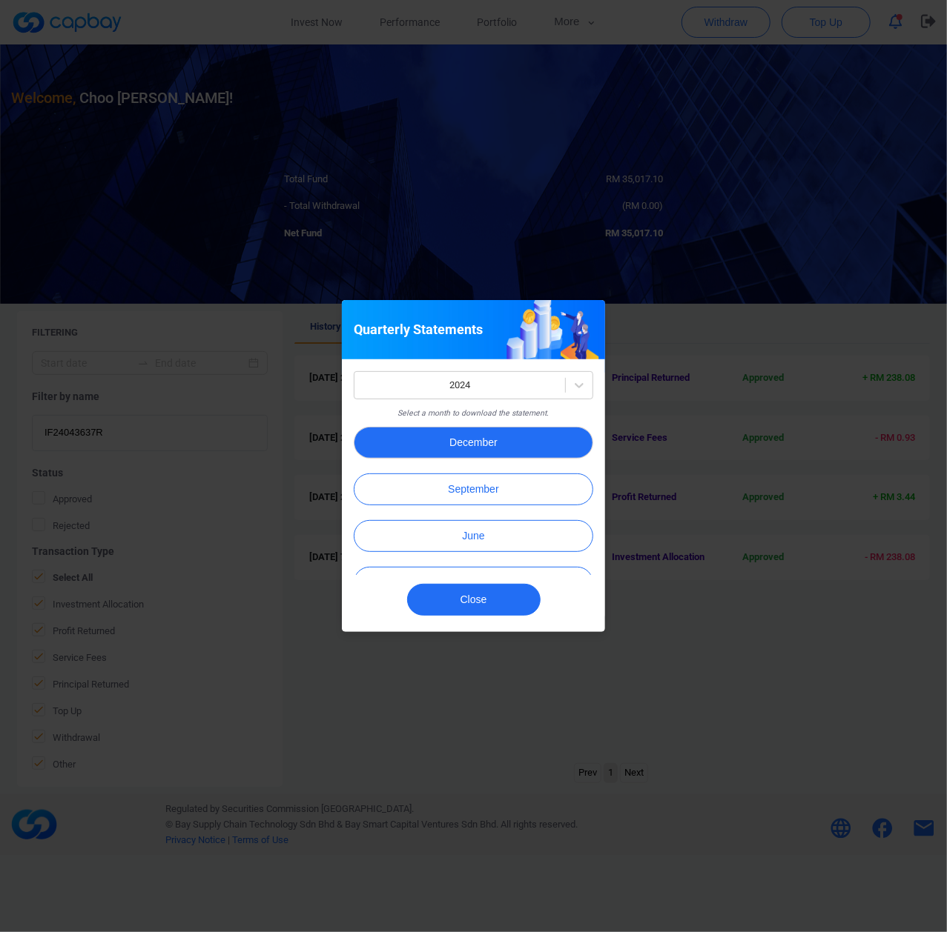
click at [500, 446] on button "December" at bounding box center [473, 443] width 239 height 32
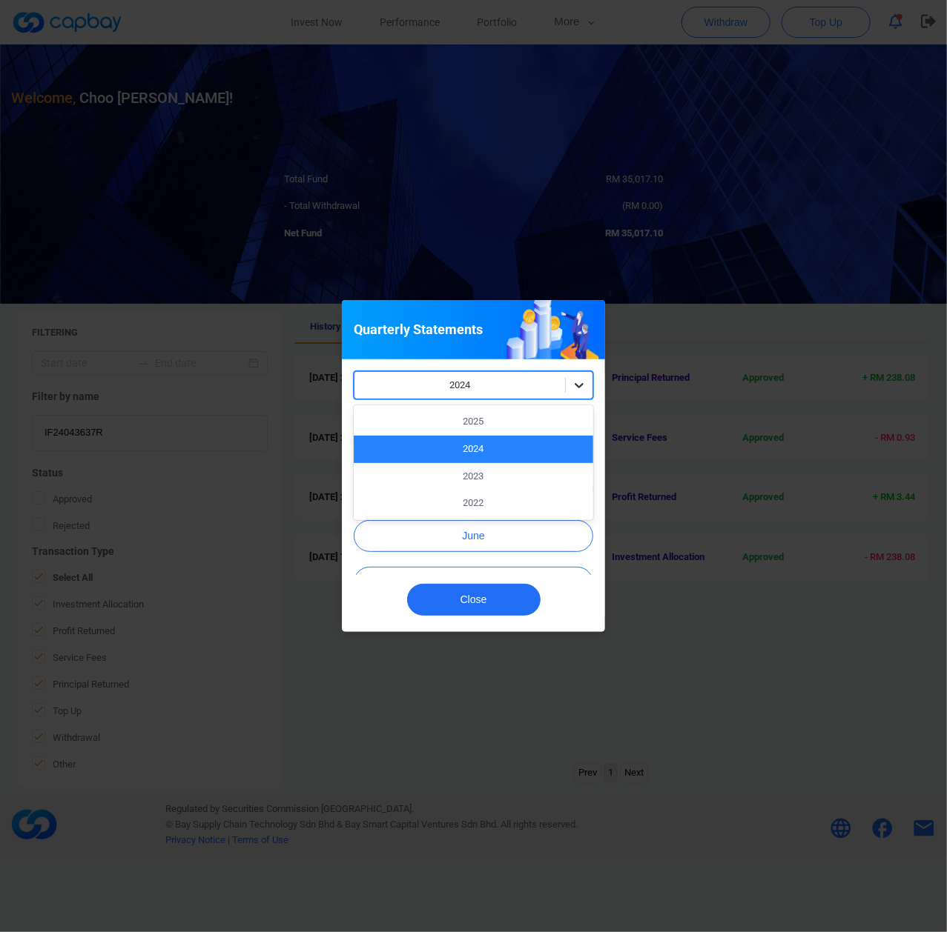
click at [576, 385] on icon at bounding box center [578, 385] width 9 height 5
click at [517, 425] on div "2025" at bounding box center [473, 421] width 239 height 27
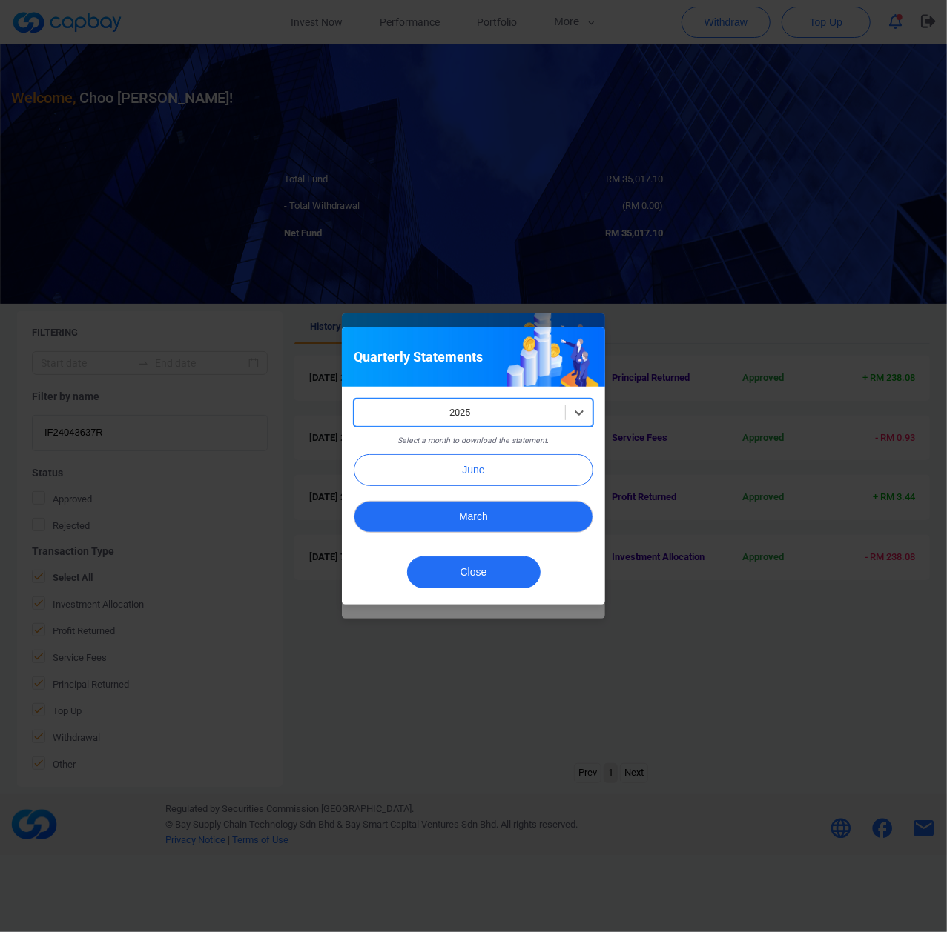
click at [457, 514] on button "March" at bounding box center [473, 517] width 239 height 32
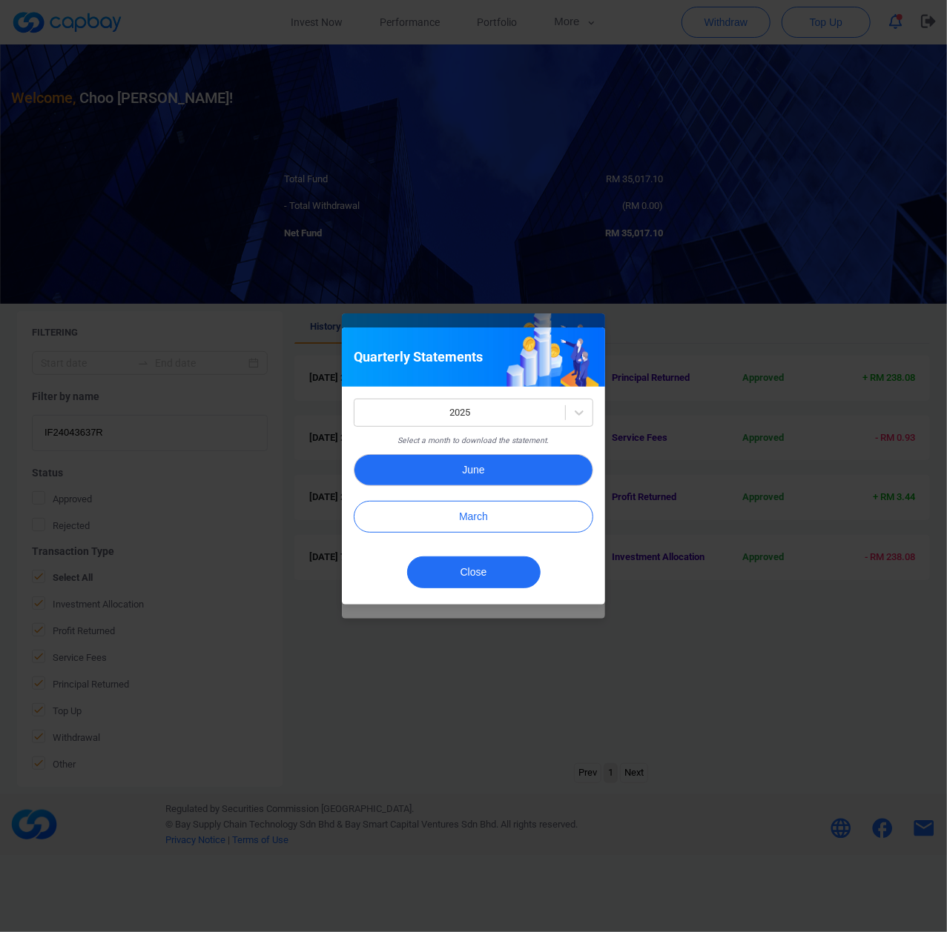
click at [467, 465] on button "June" at bounding box center [473, 470] width 239 height 32
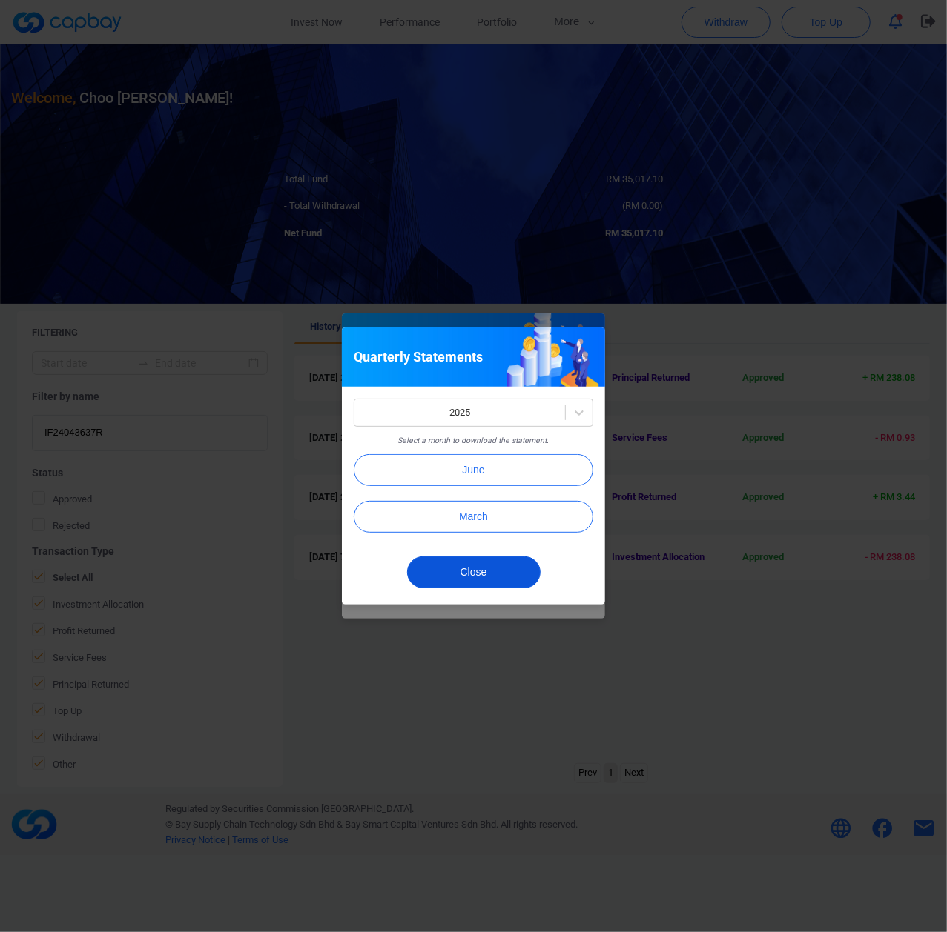
click at [494, 586] on button "Close" at bounding box center [473, 573] width 133 height 32
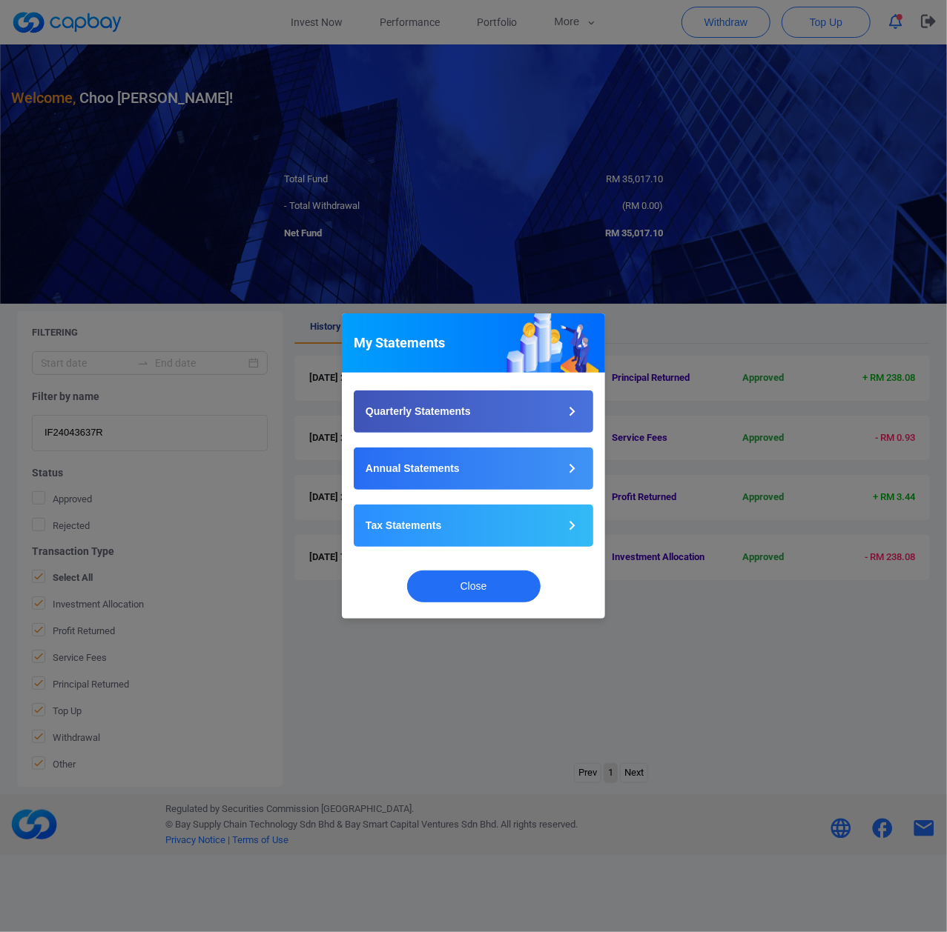
click at [654, 638] on div "My Statements Quarterly Statements Annual Statements Tax Statements Close" at bounding box center [473, 466] width 947 height 932
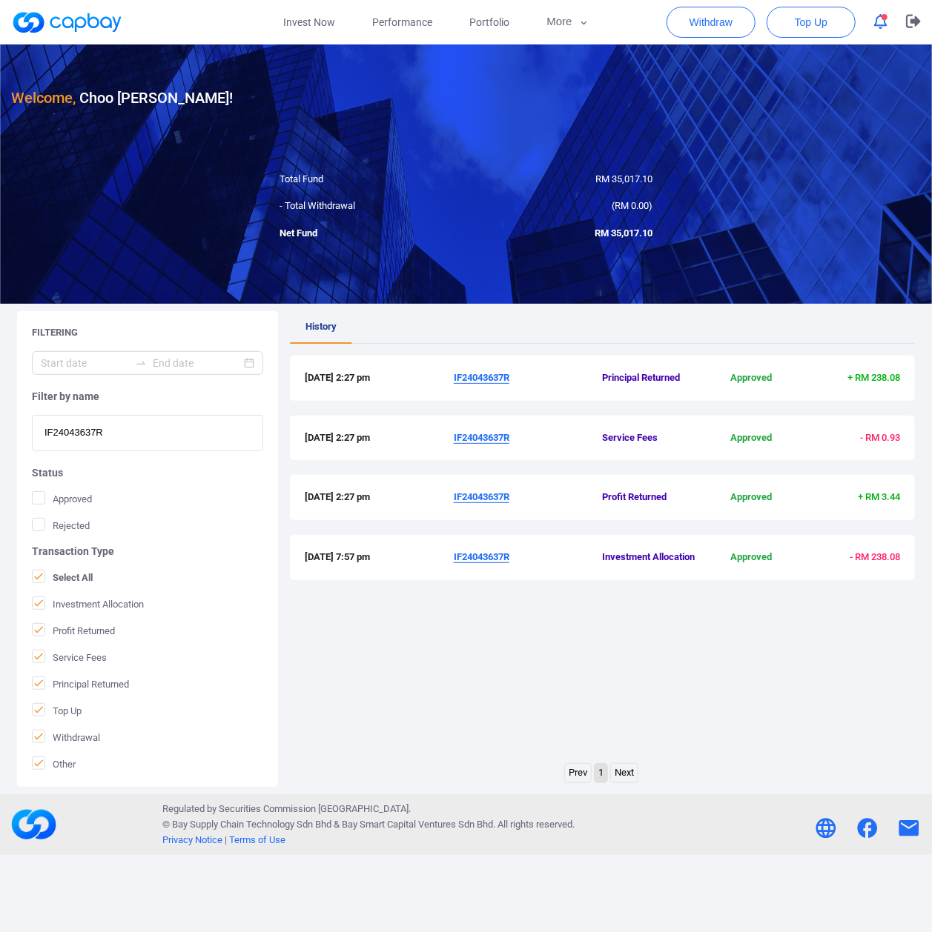
click at [395, 735] on div "History [DATE] 2:27 pm IF24043637R Principal Returned Approved + RM 238.08 [DAT…" at bounding box center [602, 537] width 625 height 452
click at [886, 716] on div "History [DATE] 2:27 pm IF24043637R Principal Returned Approved + RM 238.08 [DAT…" at bounding box center [602, 537] width 625 height 452
click at [557, 31] on button "More" at bounding box center [567, 22] width 79 height 44
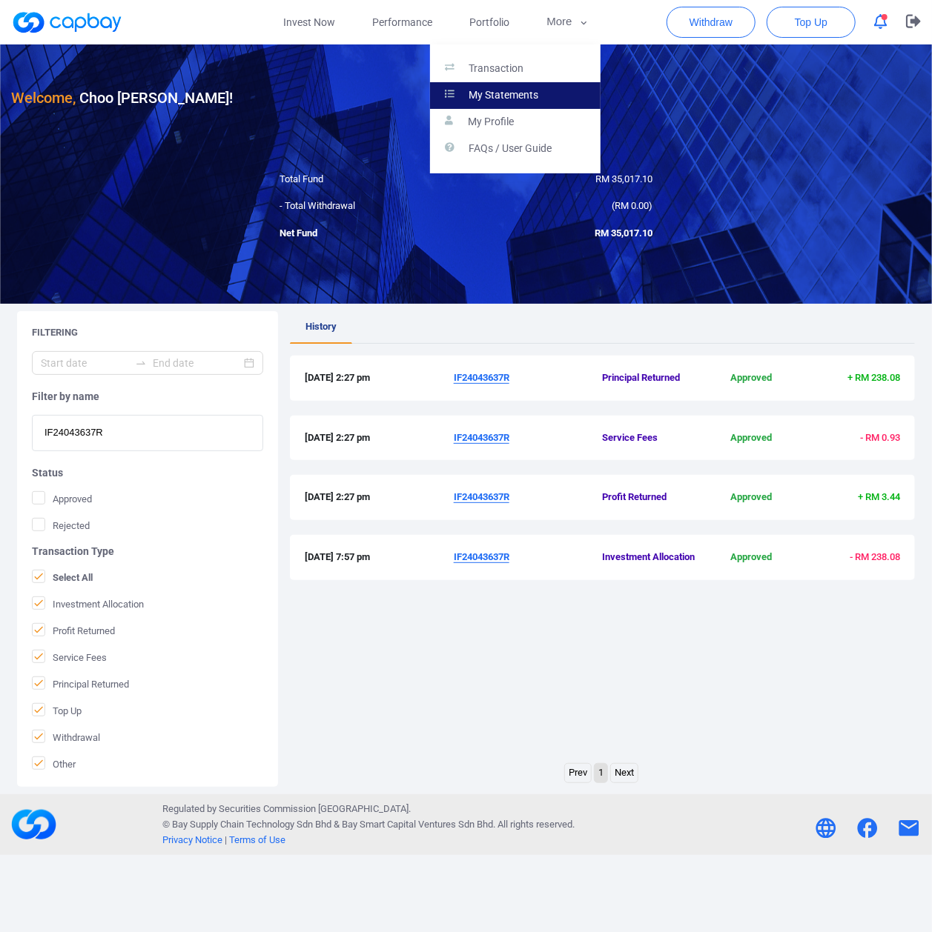
click at [532, 89] on p "My Statements" at bounding box center [504, 95] width 70 height 13
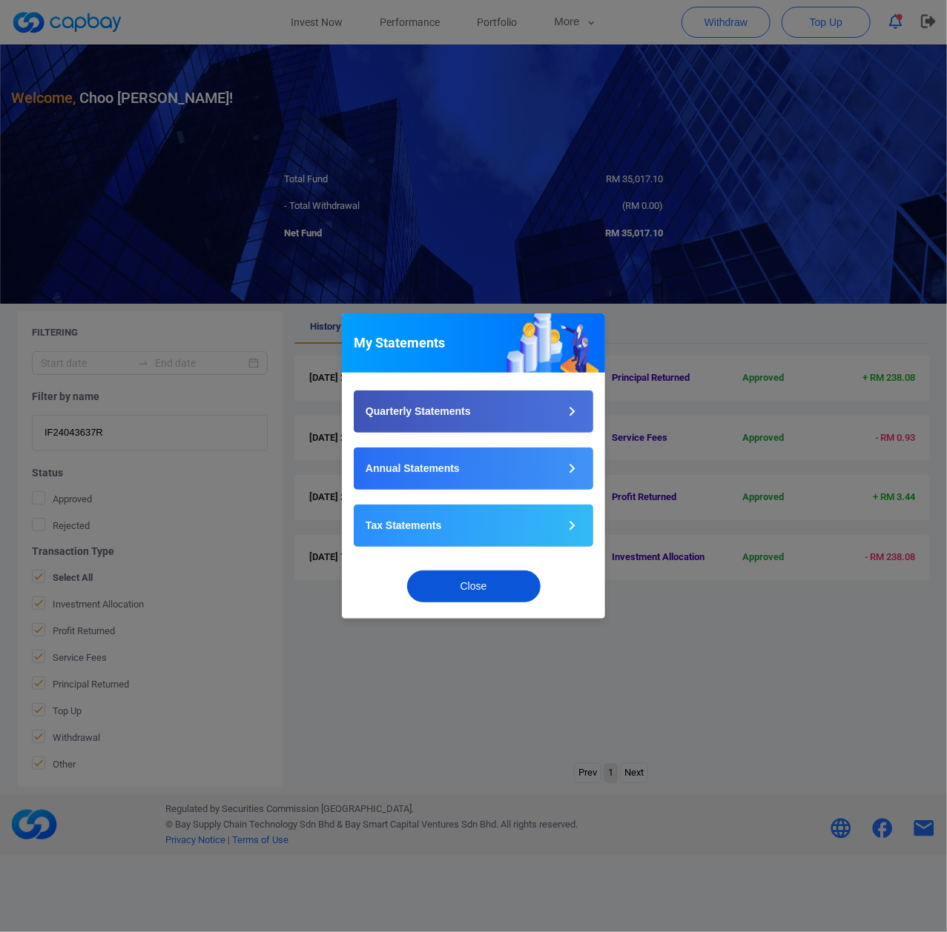
click at [514, 579] on button "Close" at bounding box center [473, 587] width 133 height 32
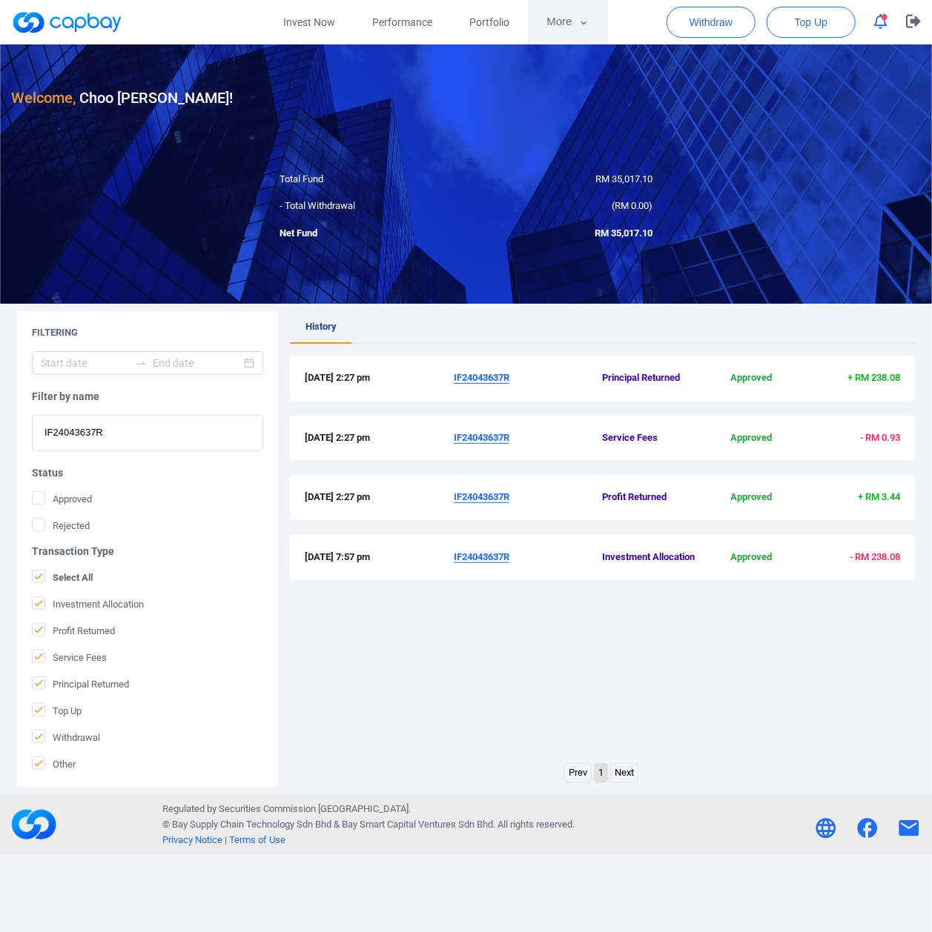
click at [583, 22] on icon "button" at bounding box center [583, 23] width 6 height 4
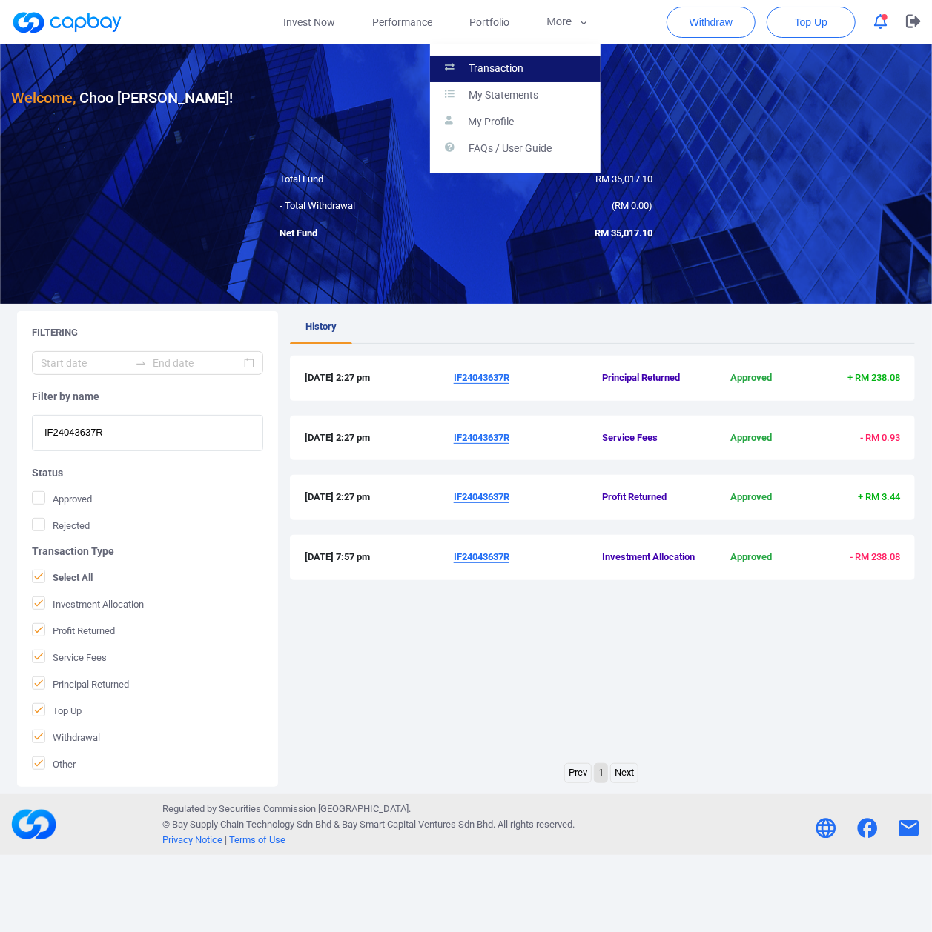
click at [566, 66] on link "Transaction" at bounding box center [515, 69] width 170 height 27
